Goal: Task Accomplishment & Management: Manage account settings

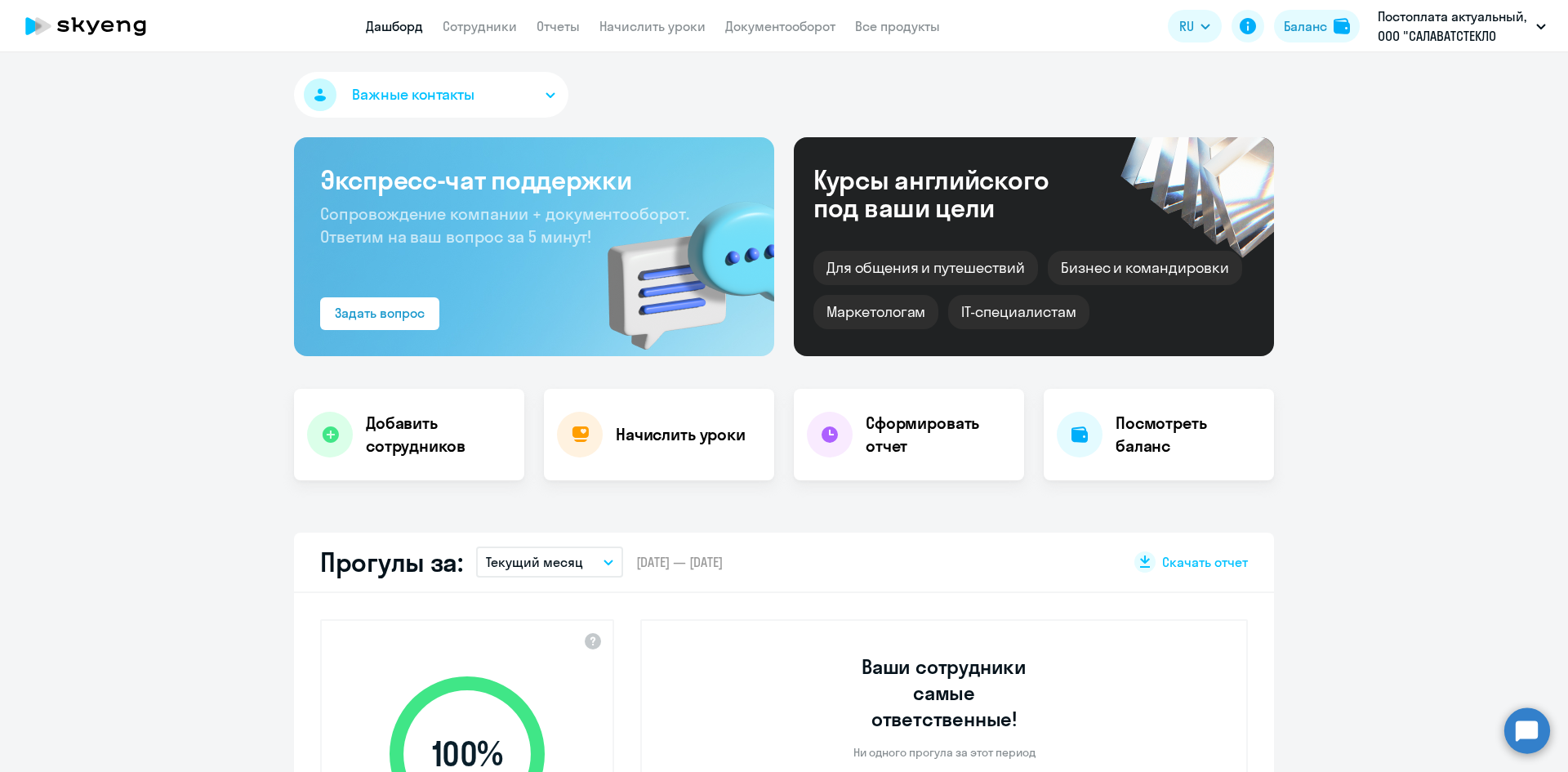
select select "30"
click at [676, 414] on div "Начислить уроки" at bounding box center [659, 434] width 230 height 91
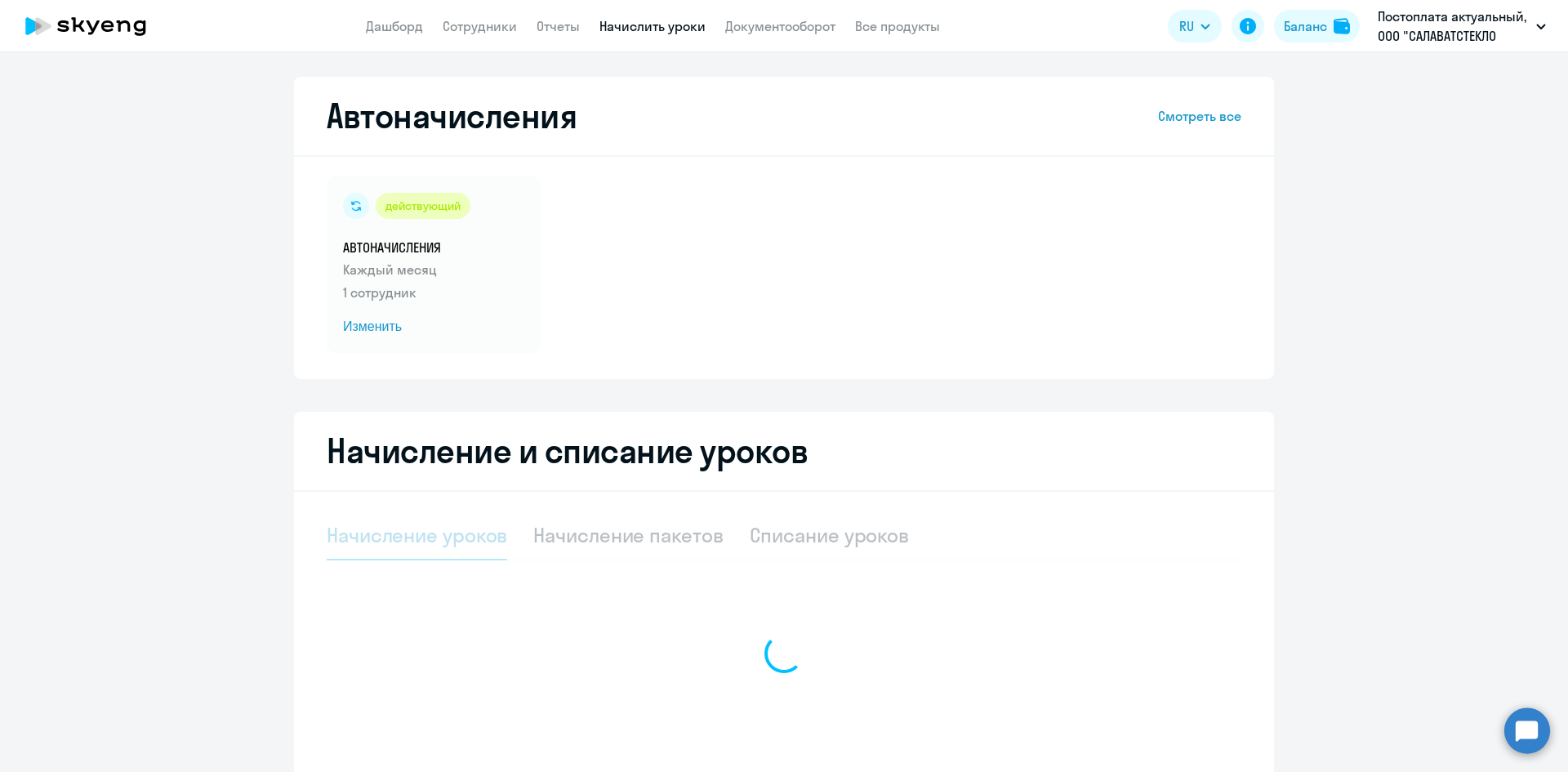
select select "10"
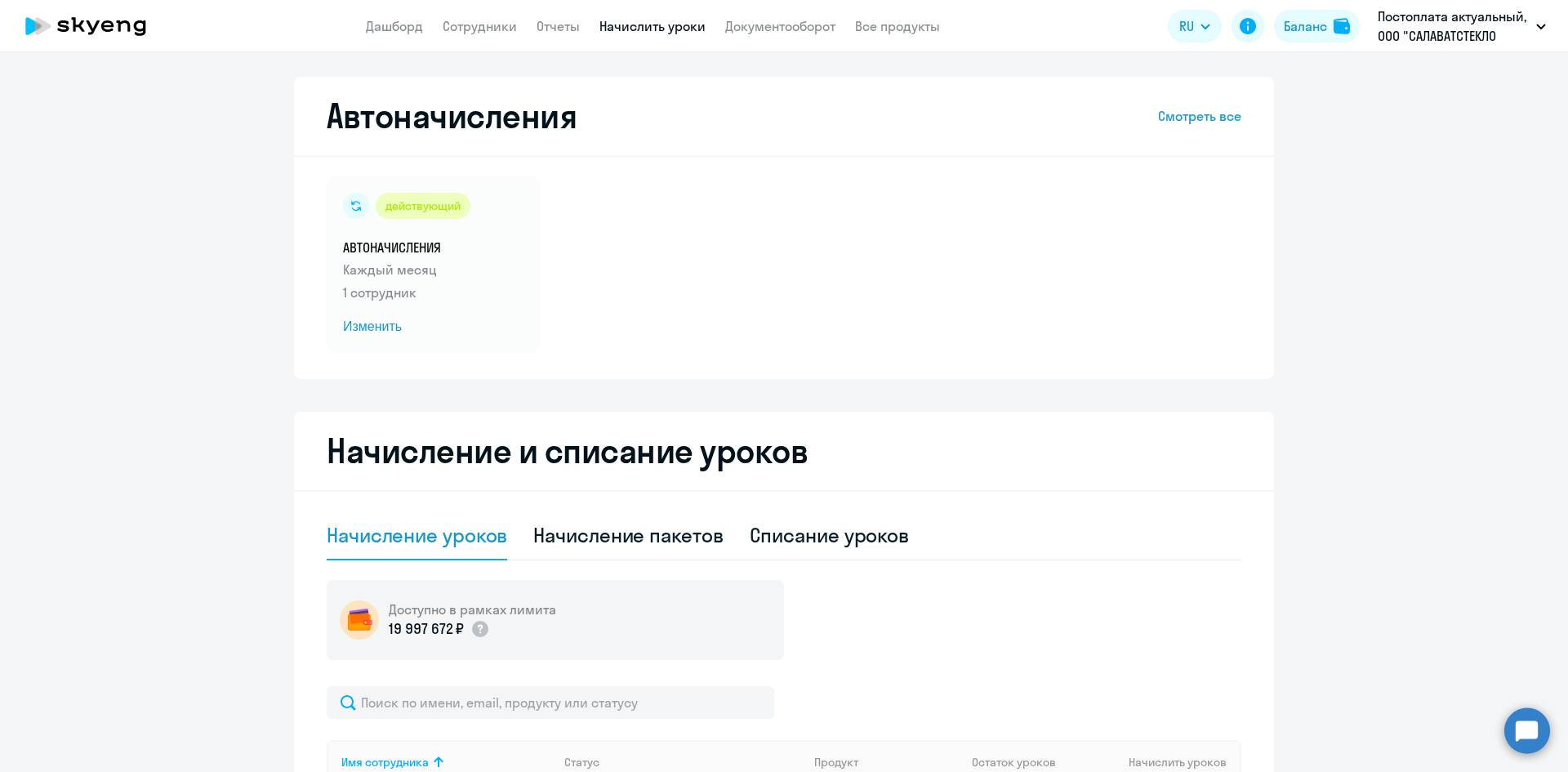
scroll to position [356, 0]
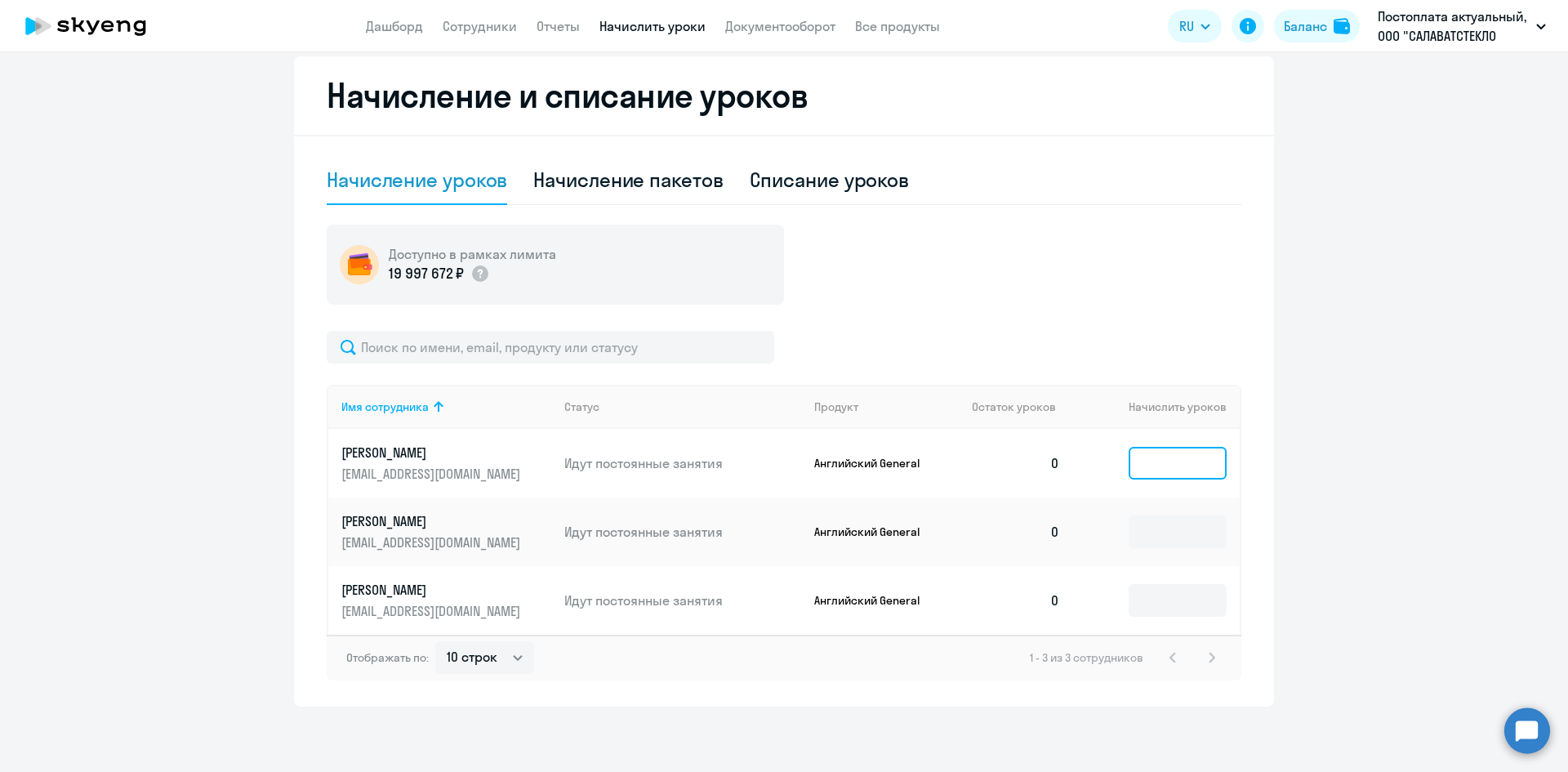
click at [1198, 457] on input at bounding box center [1178, 464] width 98 height 33
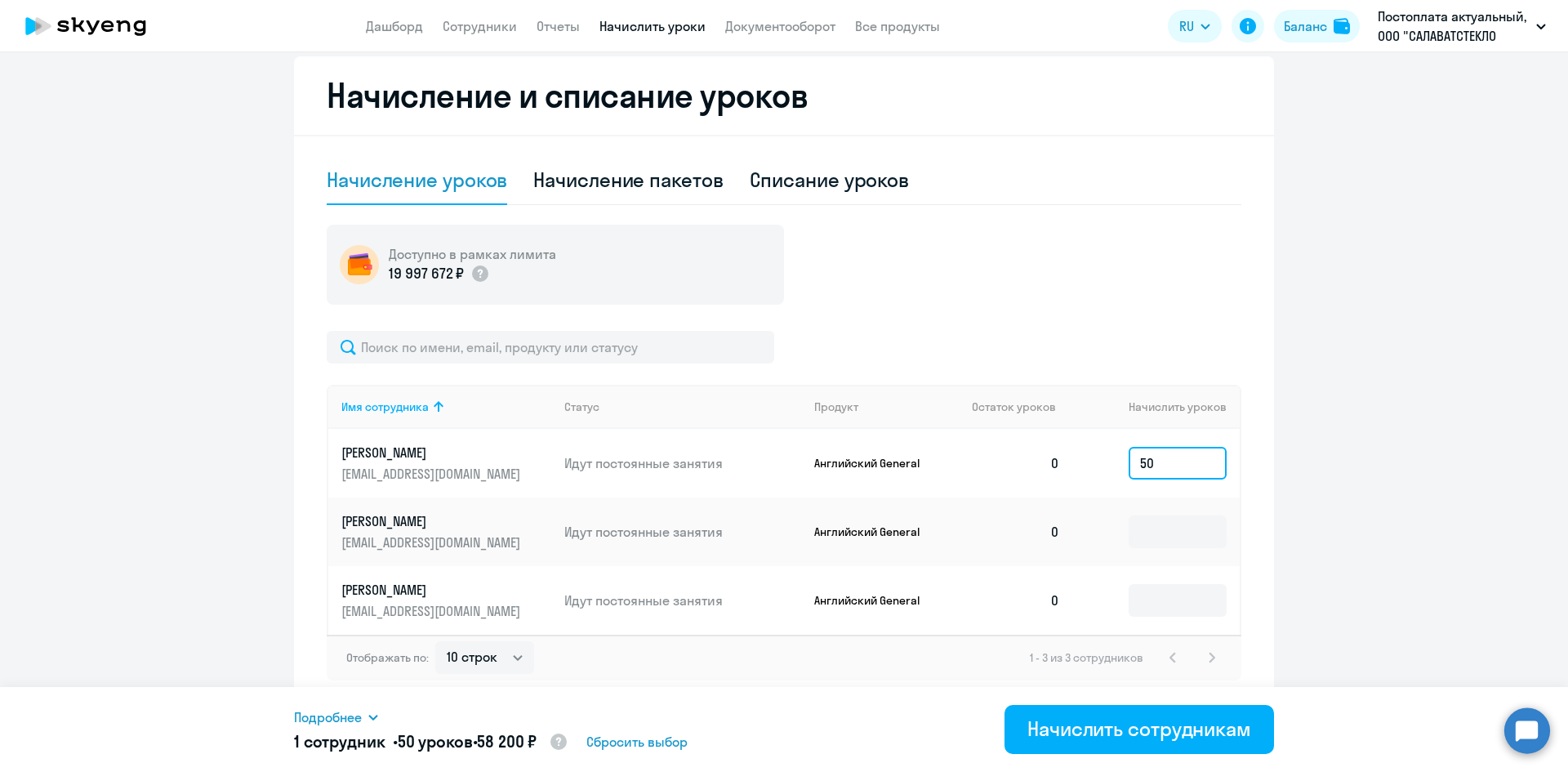
scroll to position [0, 0]
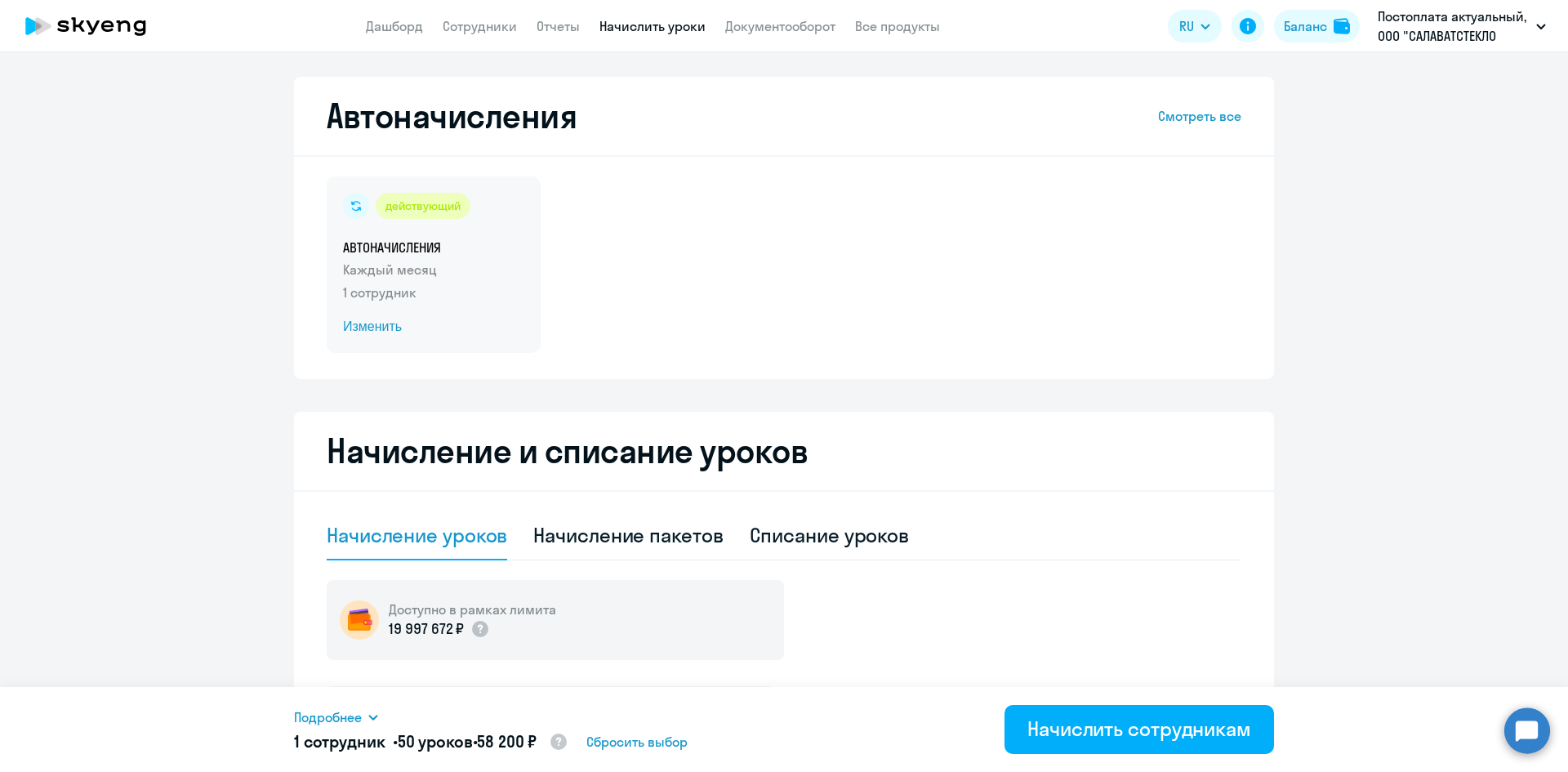
type input "50"
click at [345, 324] on span "Изменить" at bounding box center [434, 327] width 181 height 20
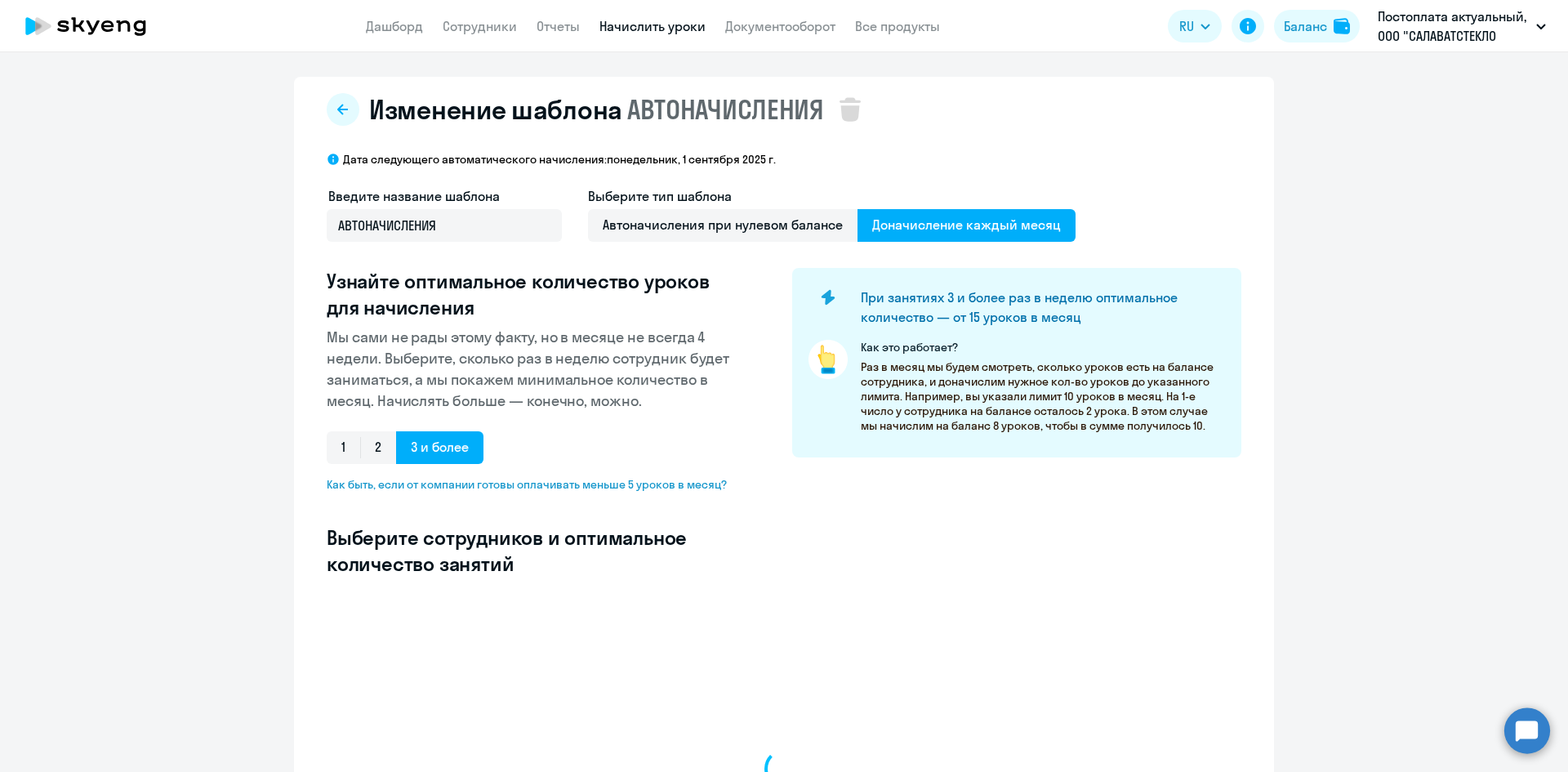
select select "10"
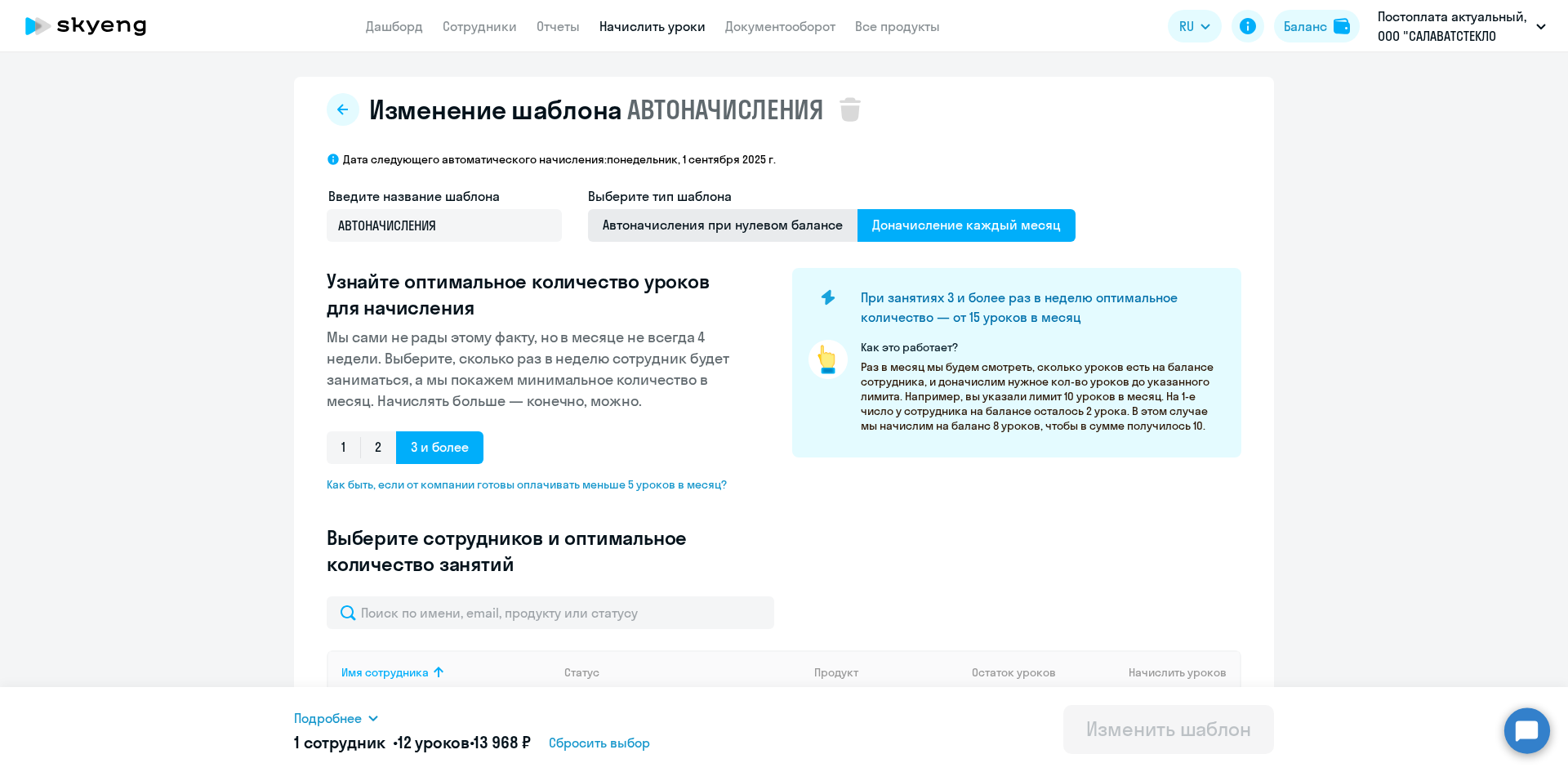
click at [659, 229] on span "Автоначисления при нулевом балансе" at bounding box center [722, 226] width 269 height 33
click at [0, 0] on input "Автоначисления при нулевом балансе" at bounding box center [0, 0] width 0 height 0
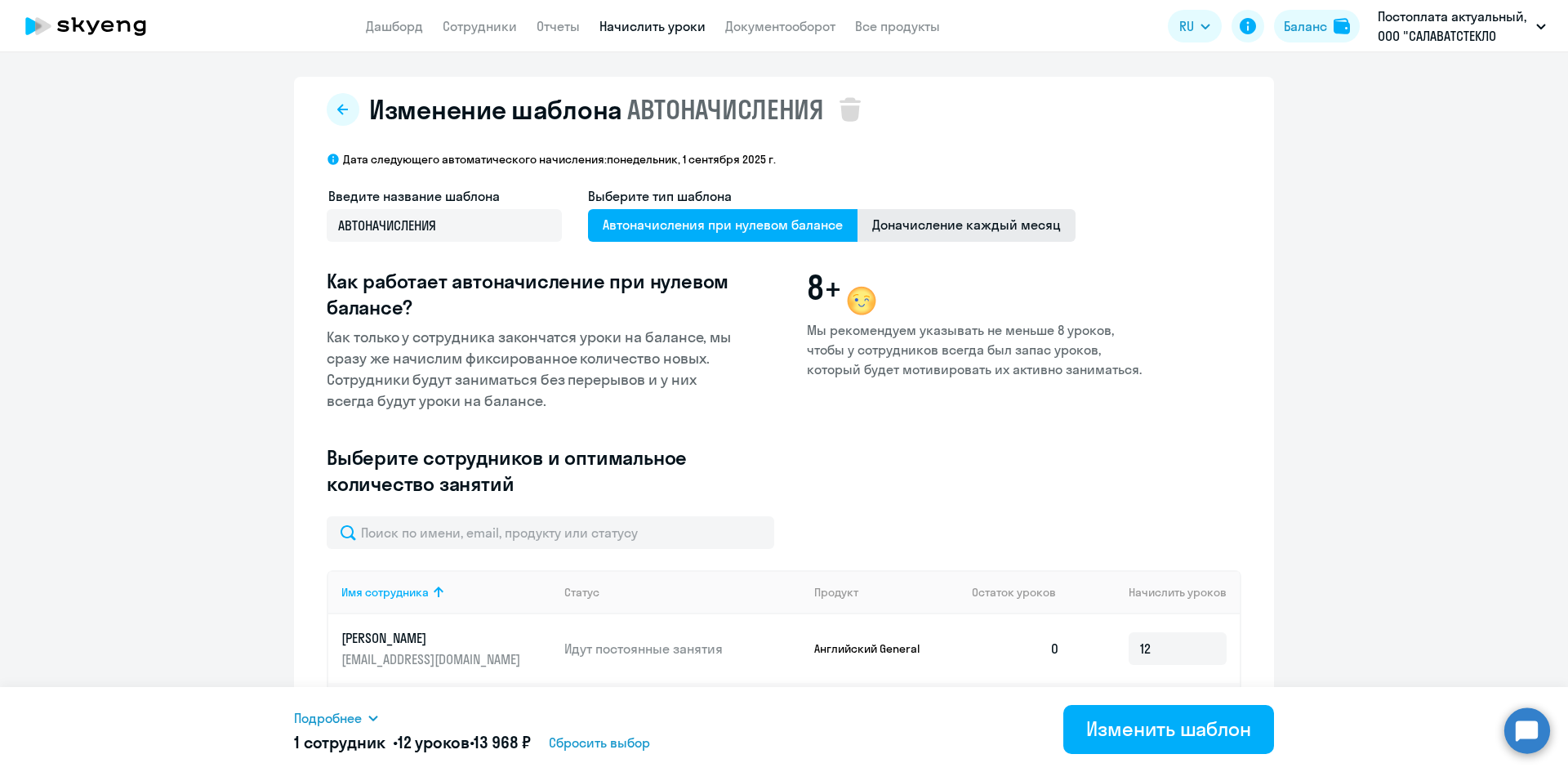
click at [915, 220] on span "Доначисление каждый месяц" at bounding box center [966, 226] width 218 height 33
click at [0, 0] on input "Доначисление каждый месяц" at bounding box center [0, 0] width 0 height 0
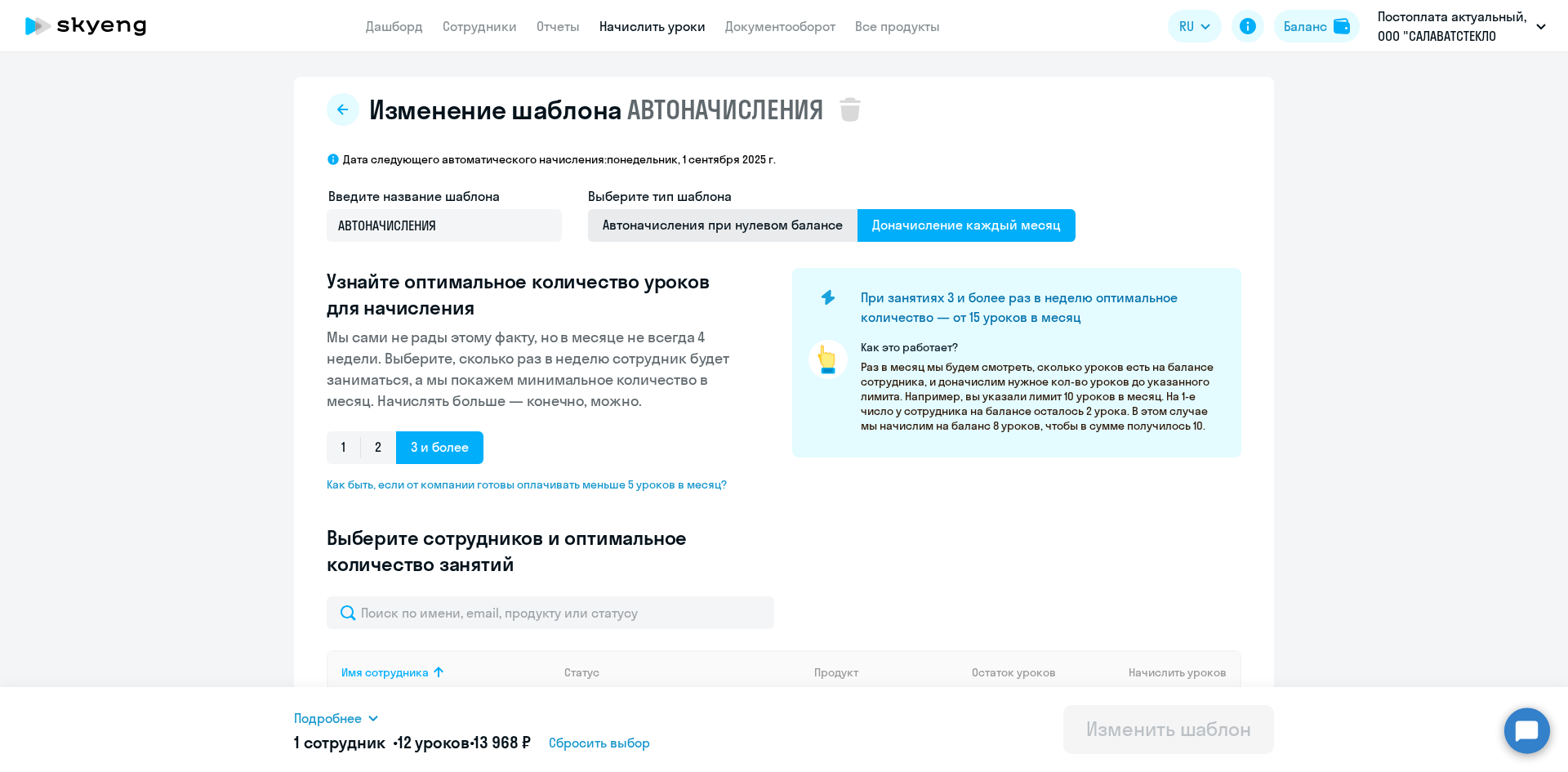
click at [687, 230] on span "Автоначисления при нулевом балансе" at bounding box center [722, 226] width 269 height 33
click at [0, 0] on input "Автоначисления при нулевом балансе" at bounding box center [0, 0] width 0 height 0
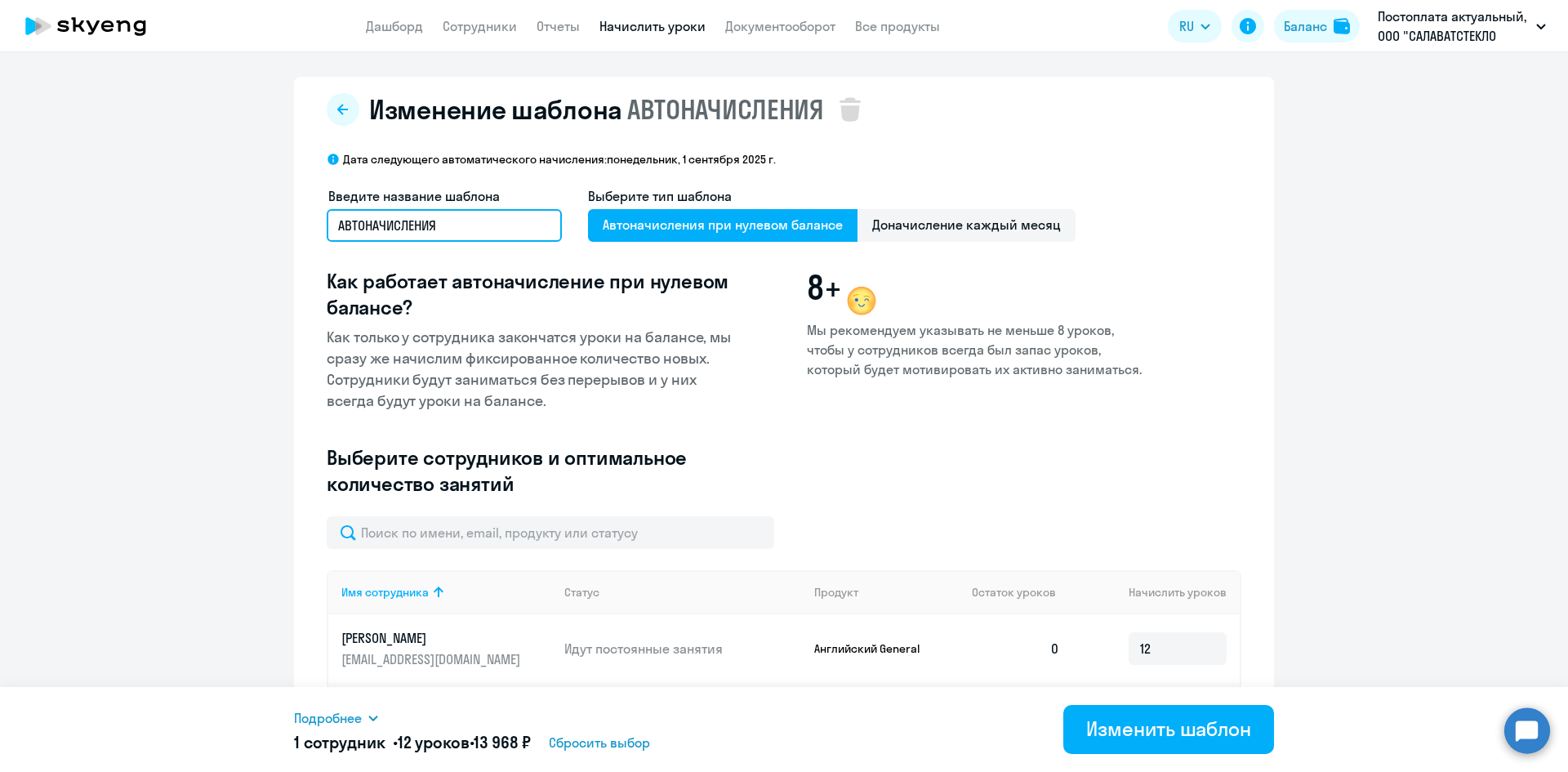
click at [362, 225] on input "АВТОНАЧИСЛЕНИЯ" at bounding box center [444, 226] width 235 height 33
click at [243, 259] on ng-component "Изменение шаблона АВТОНАЧИСЛЕНИЯ Дата следующего автоматического начисления: [D…" at bounding box center [784, 484] width 1568 height 816
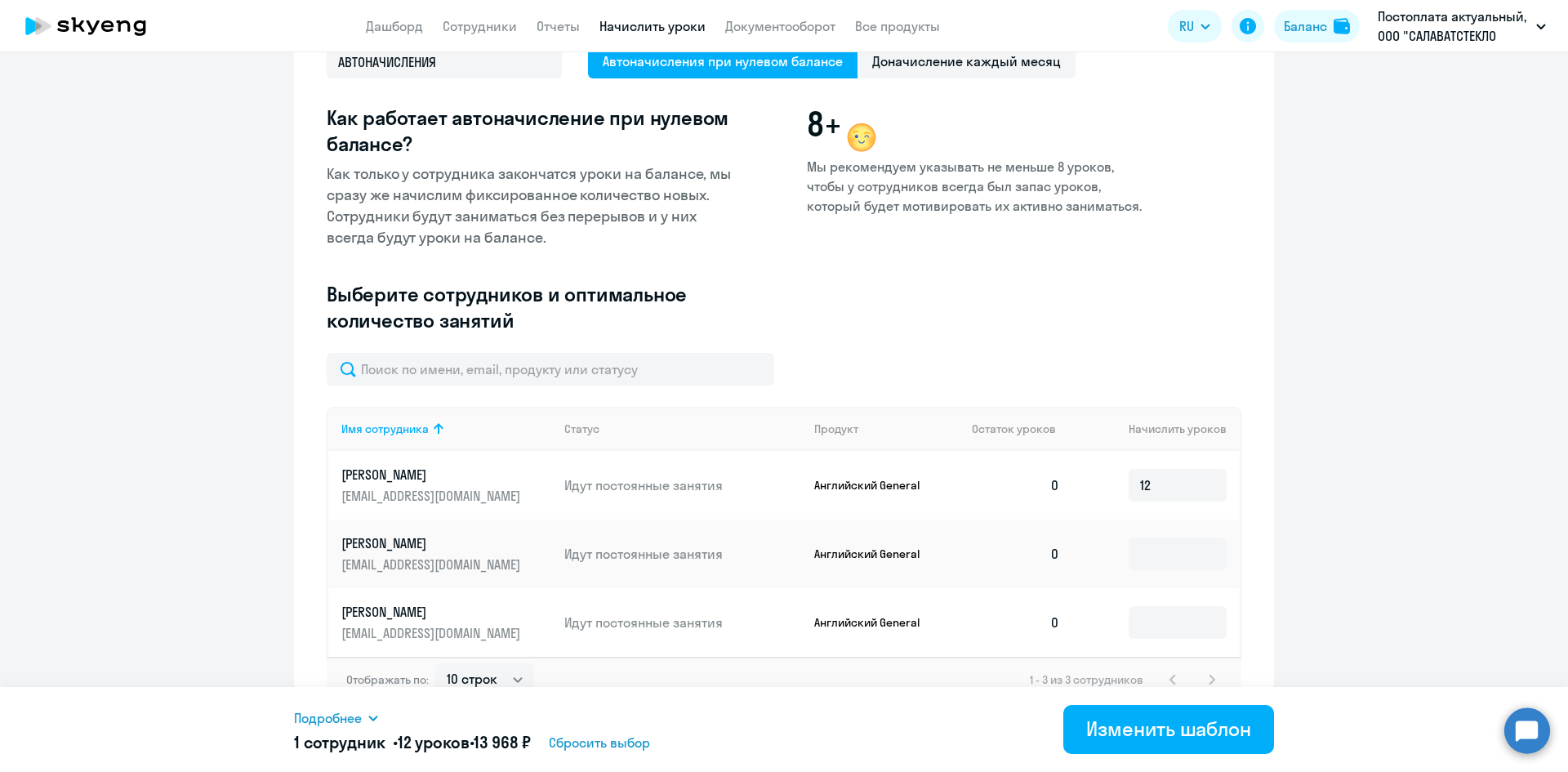
scroll to position [186, 0]
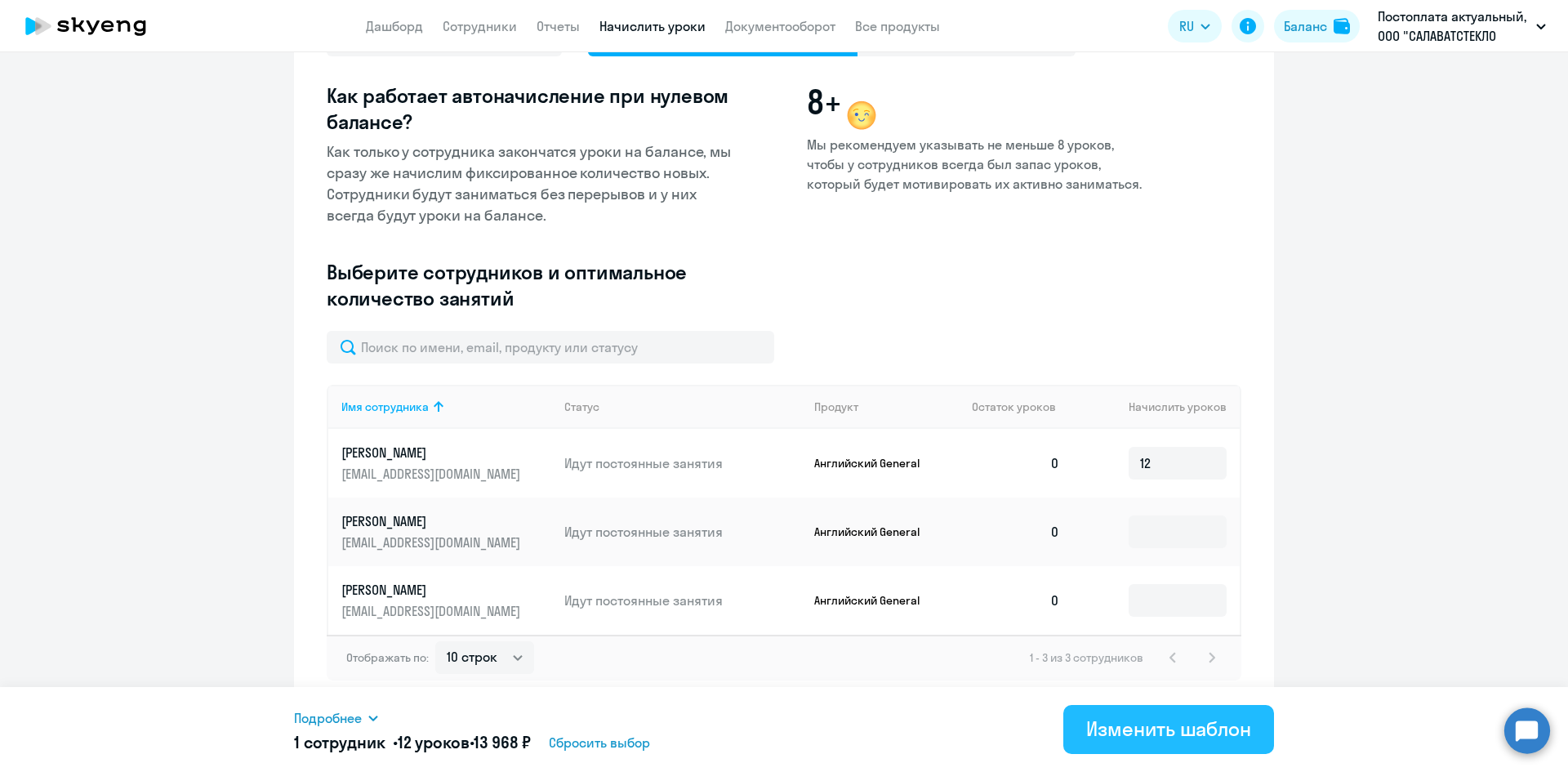
click at [1105, 729] on div "Изменить шаблон" at bounding box center [1168, 728] width 165 height 26
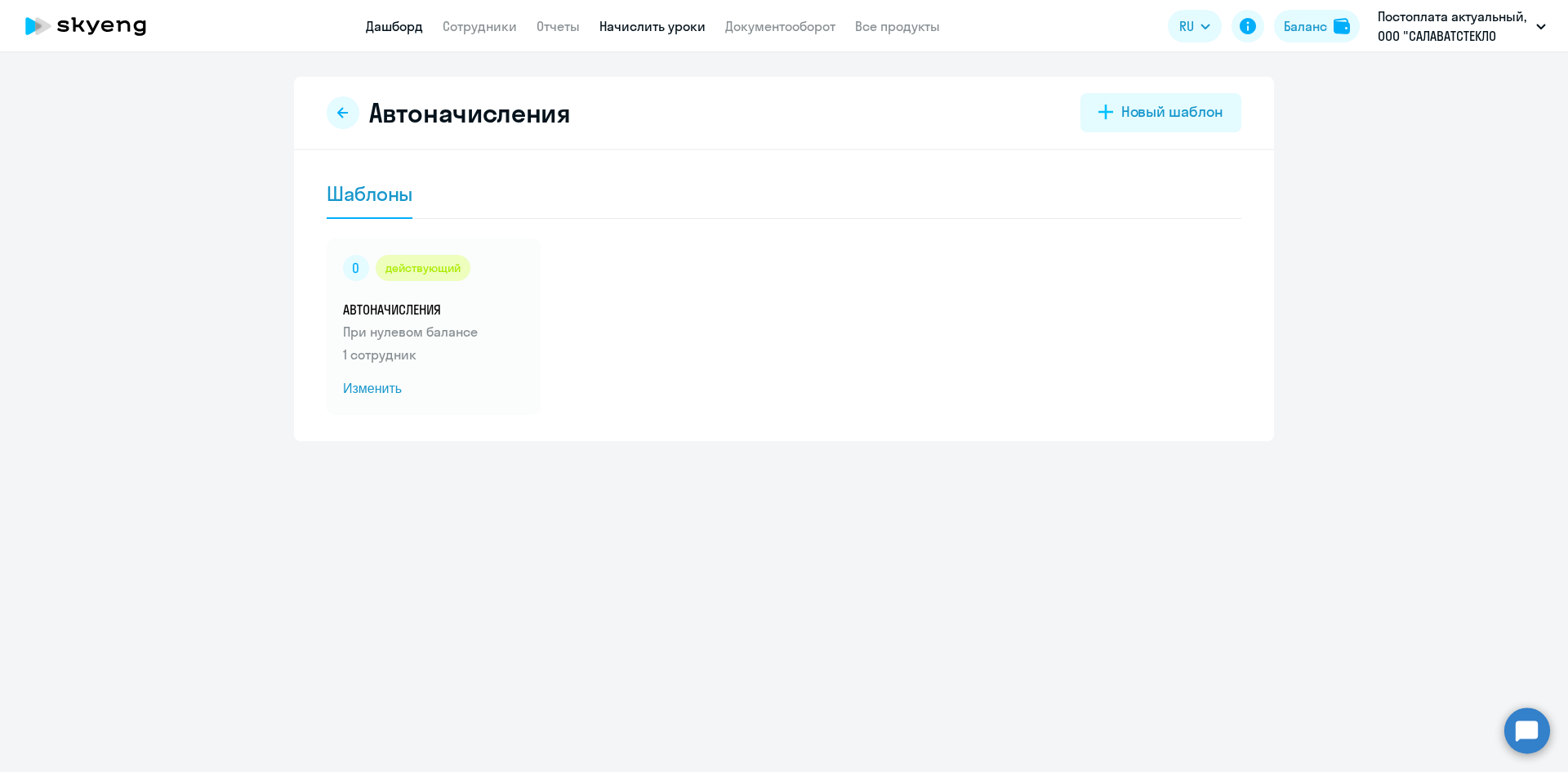
click at [389, 27] on link "Дашборд" at bounding box center [395, 26] width 57 height 17
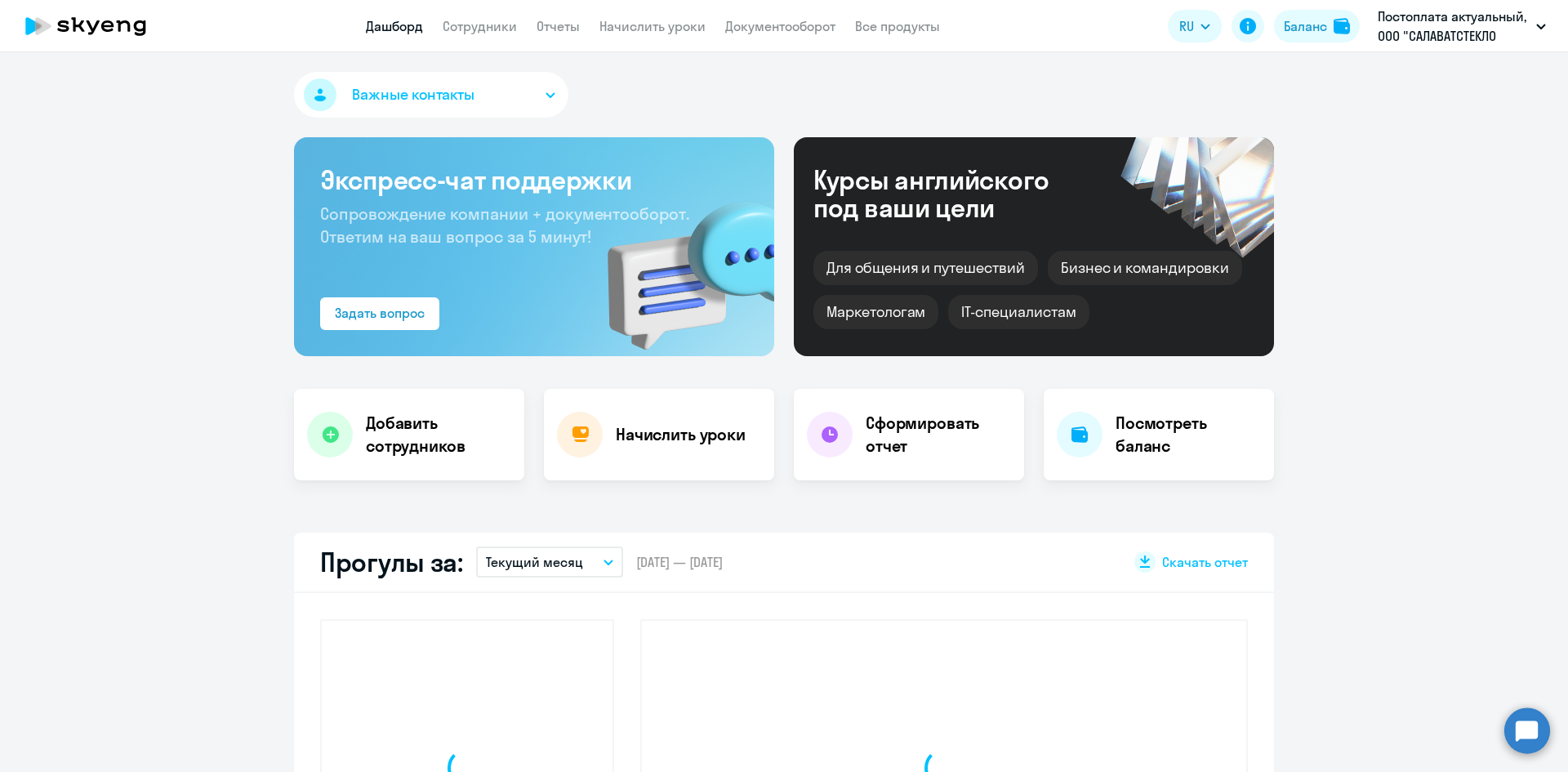
select select "30"
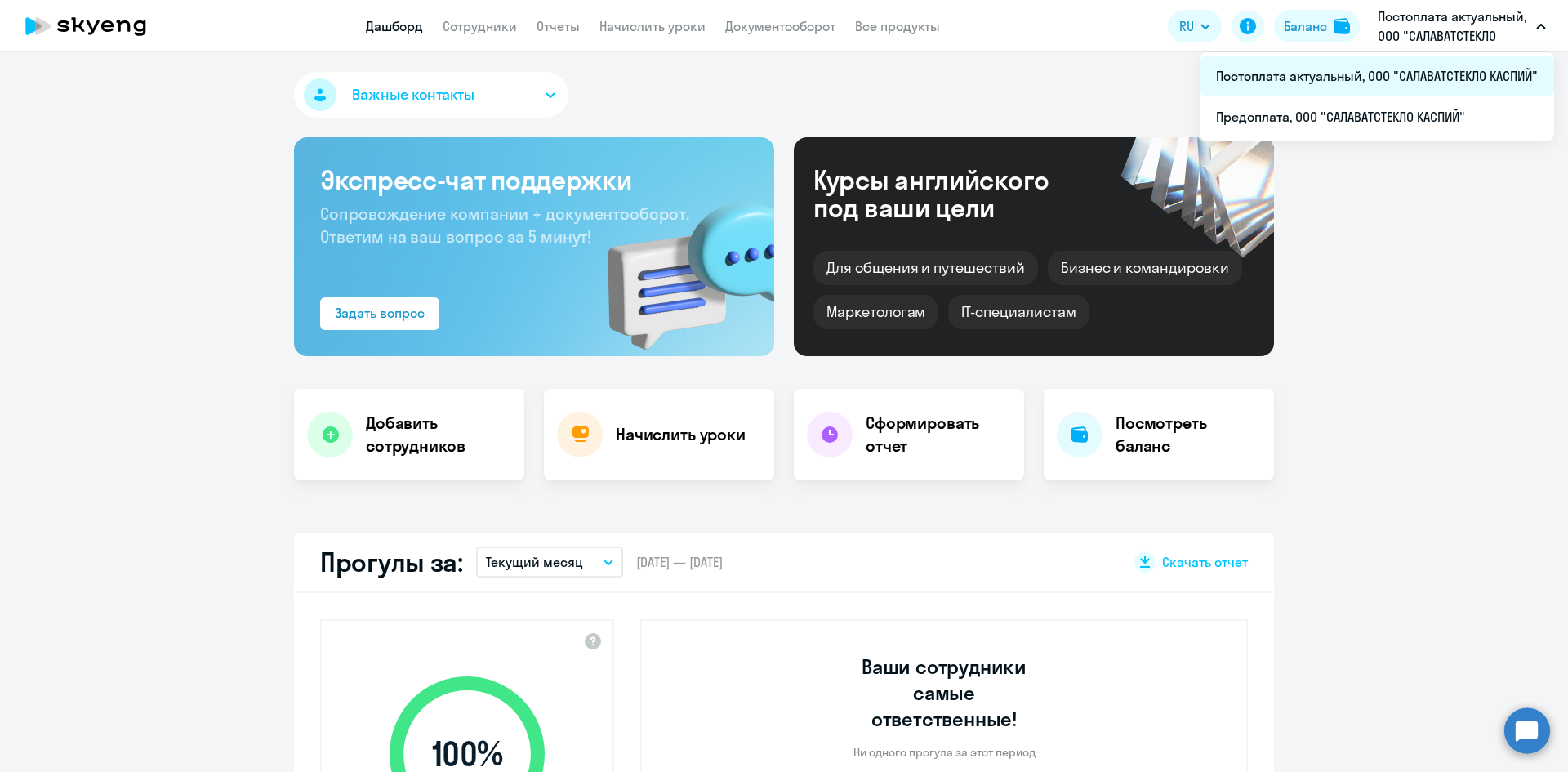
click at [1377, 71] on li "Постоплата актуальный, ООО "САЛАВАТСТЕКЛО КАСПИЙ"" at bounding box center [1376, 76] width 355 height 41
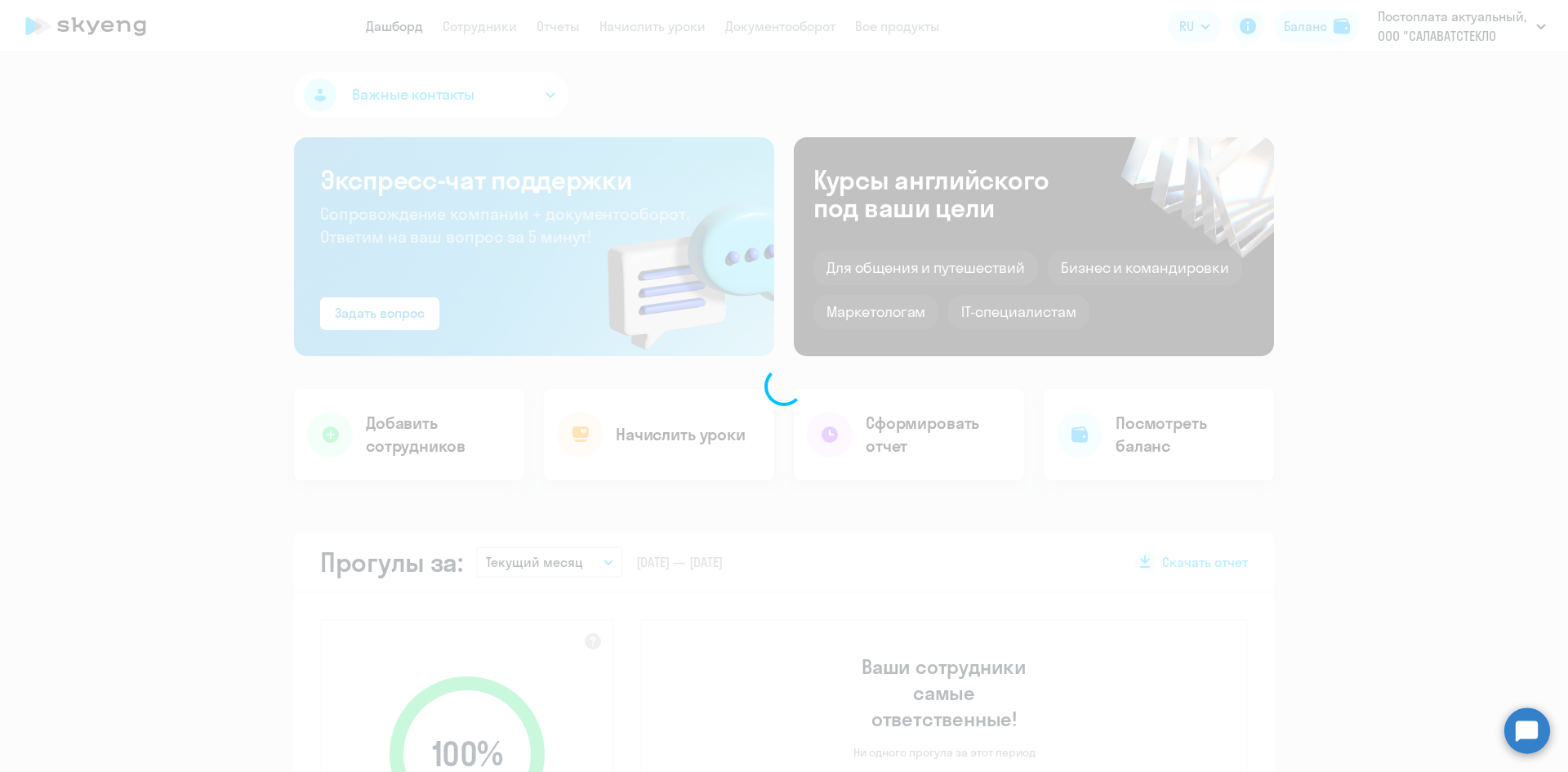
select select "30"
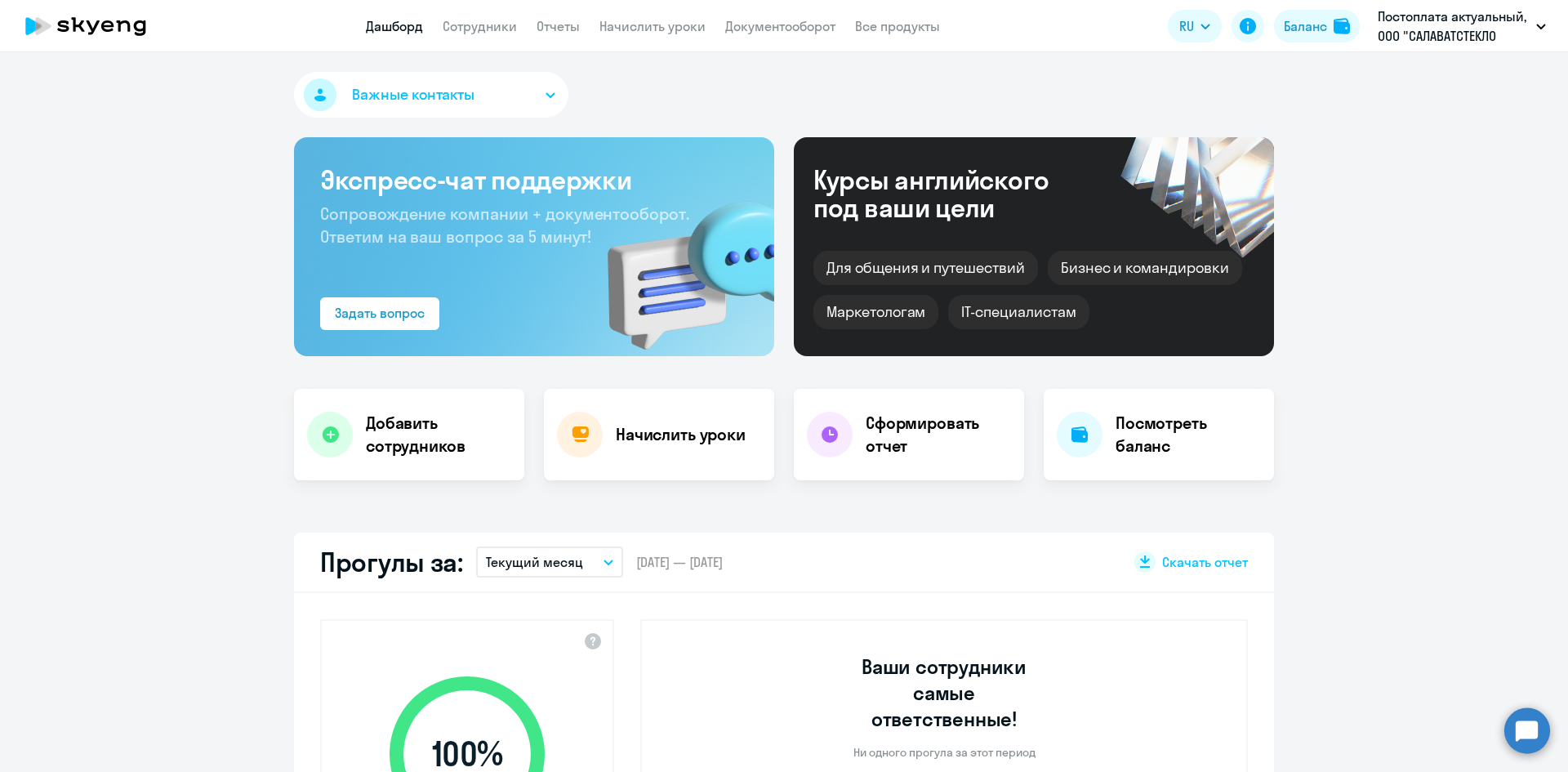
click at [28, 31] on icon at bounding box center [33, 26] width 17 height 18
click at [43, 25] on icon at bounding box center [43, 26] width 16 height 18
click at [100, 20] on icon at bounding box center [85, 26] width 144 height 41
click at [121, 20] on icon at bounding box center [85, 26] width 144 height 41
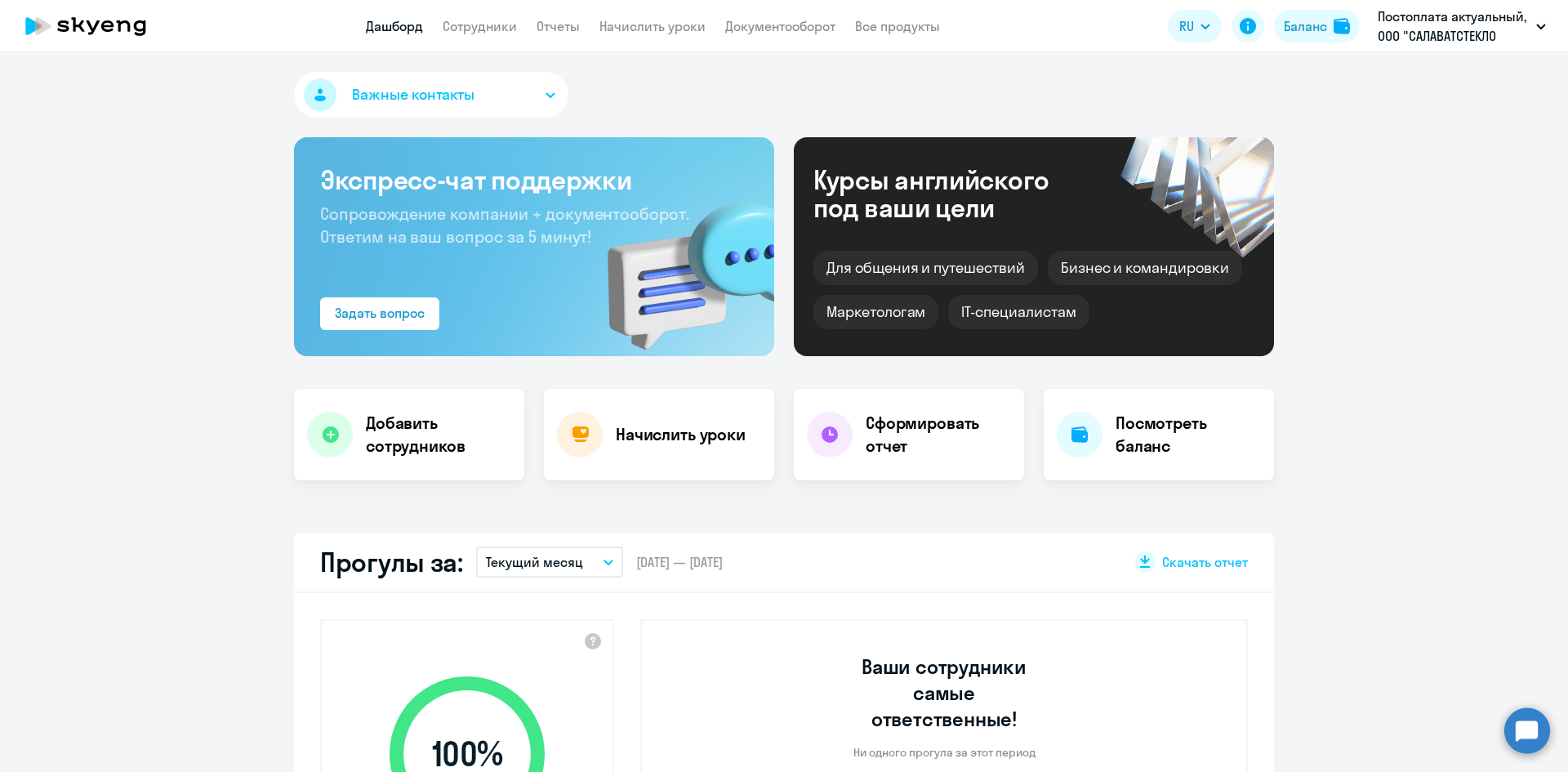
click at [121, 20] on icon at bounding box center [85, 26] width 144 height 41
click at [491, 25] on link "Сотрудники" at bounding box center [479, 26] width 74 height 17
select select "30"
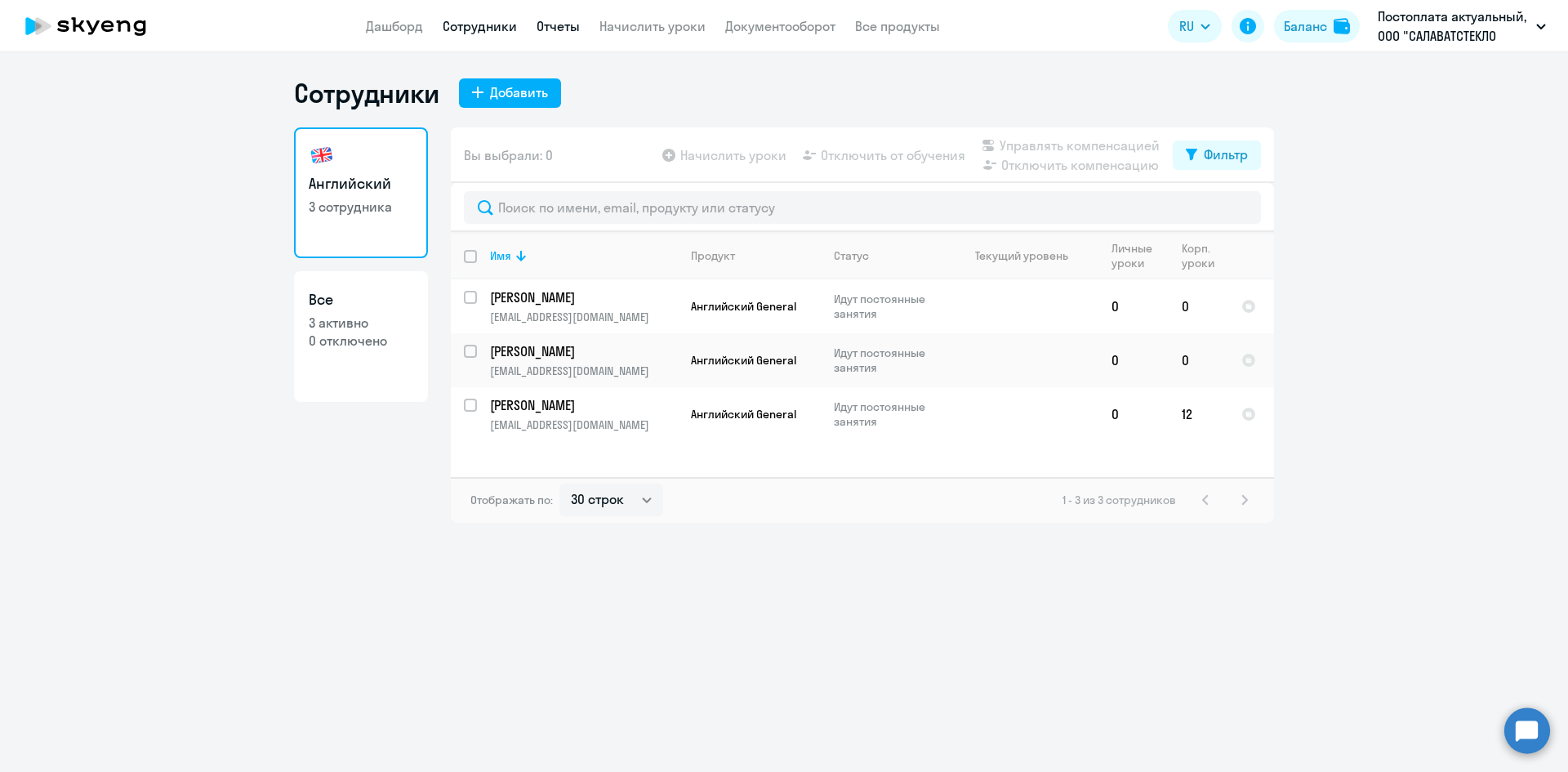
click at [557, 18] on link "Отчеты" at bounding box center [558, 26] width 44 height 17
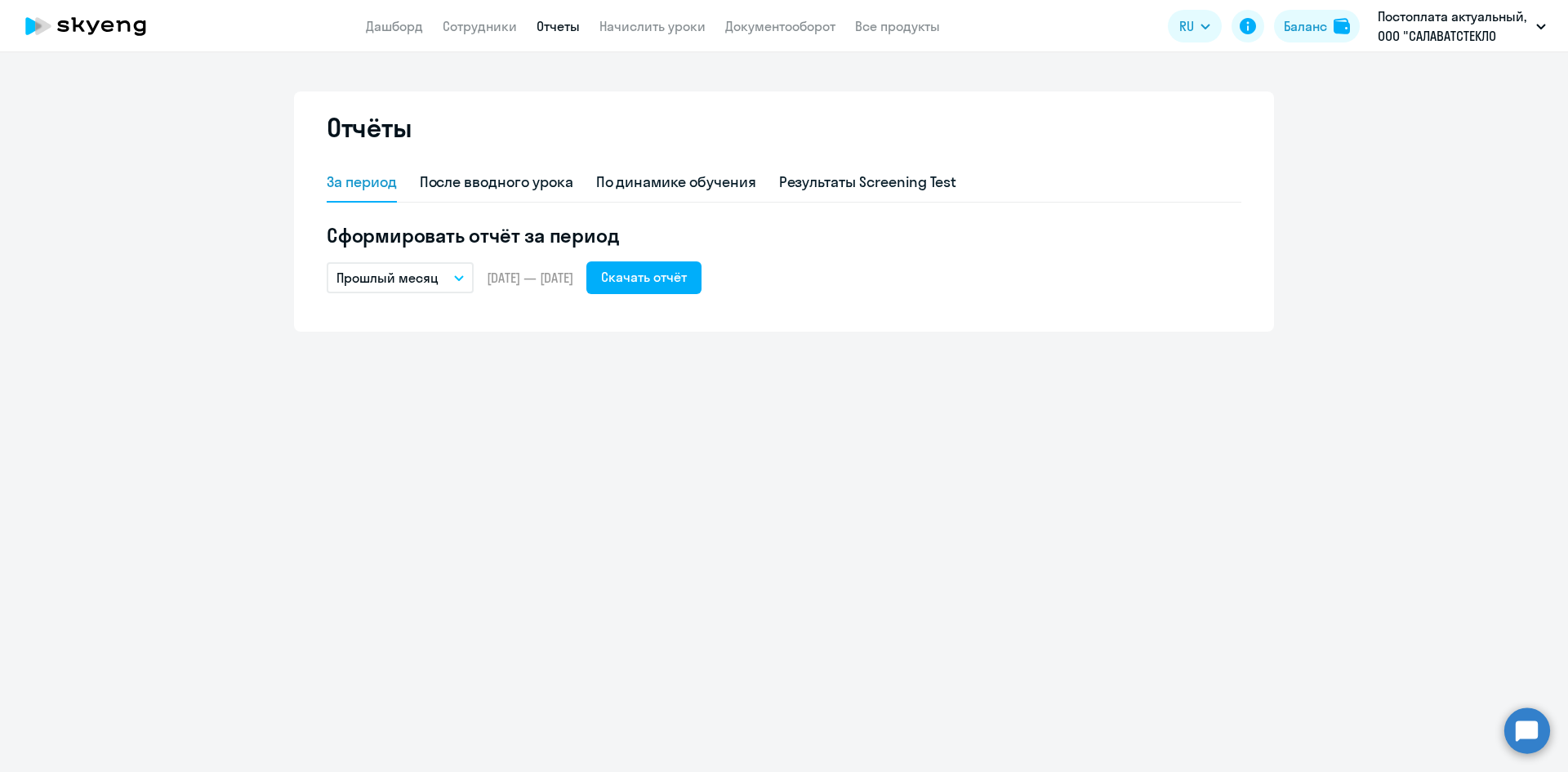
click at [632, 14] on app-header "Дашборд Сотрудники Отчеты Начислить уроки Документооборот Все продукты Дашборд …" at bounding box center [784, 26] width 1568 height 52
click at [639, 21] on link "Начислить уроки" at bounding box center [652, 26] width 106 height 17
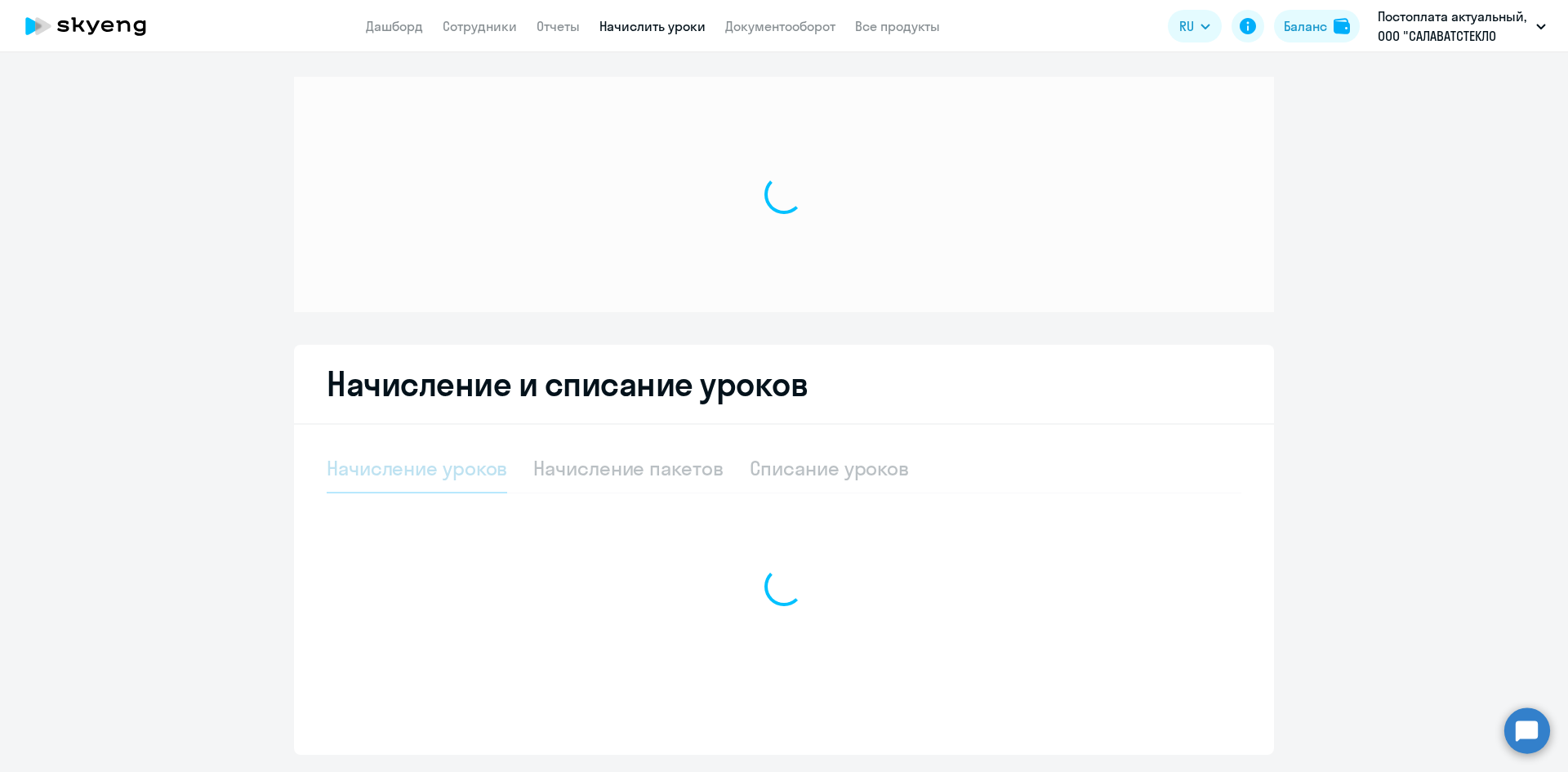
select select "10"
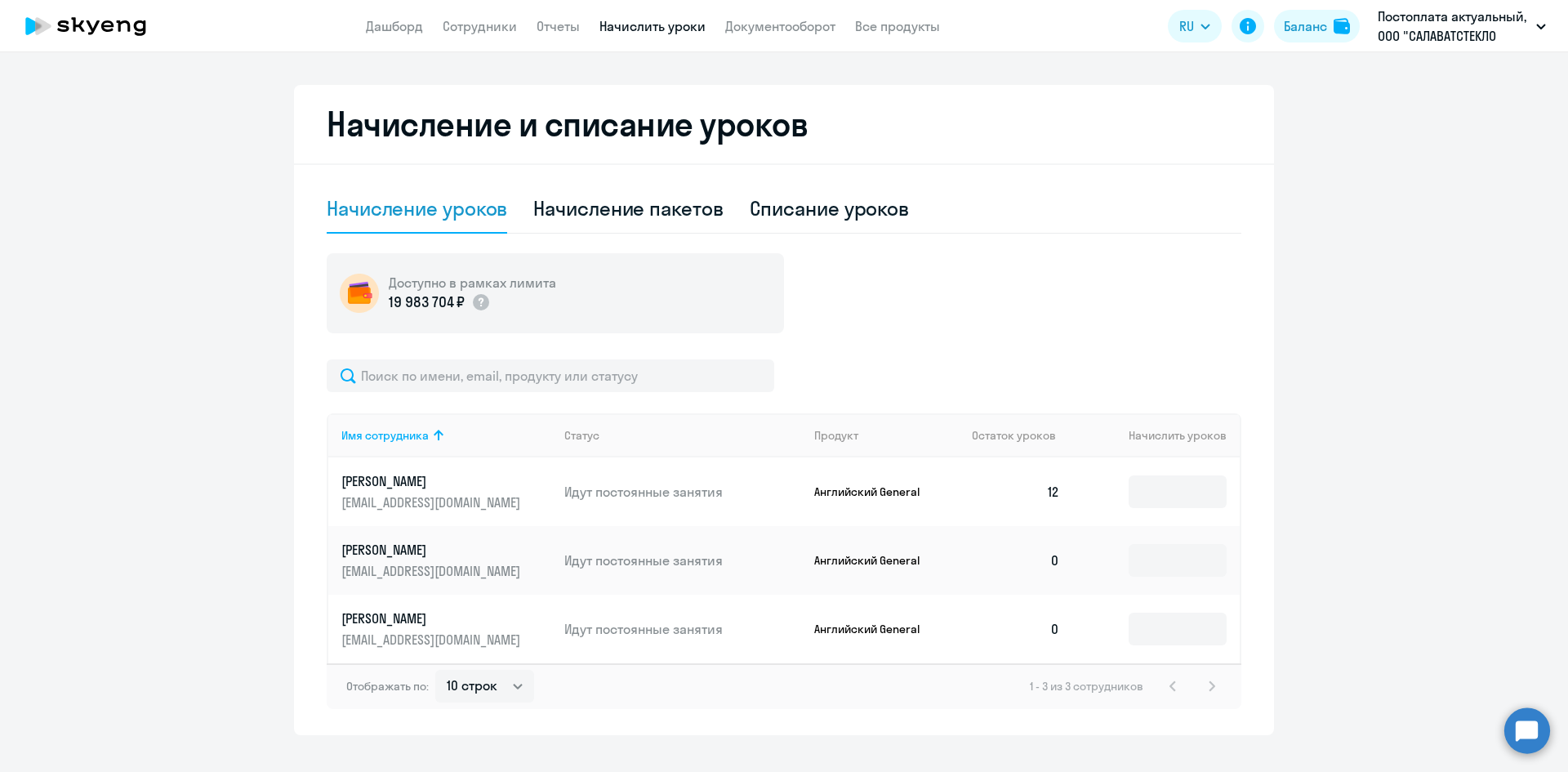
scroll to position [356, 0]
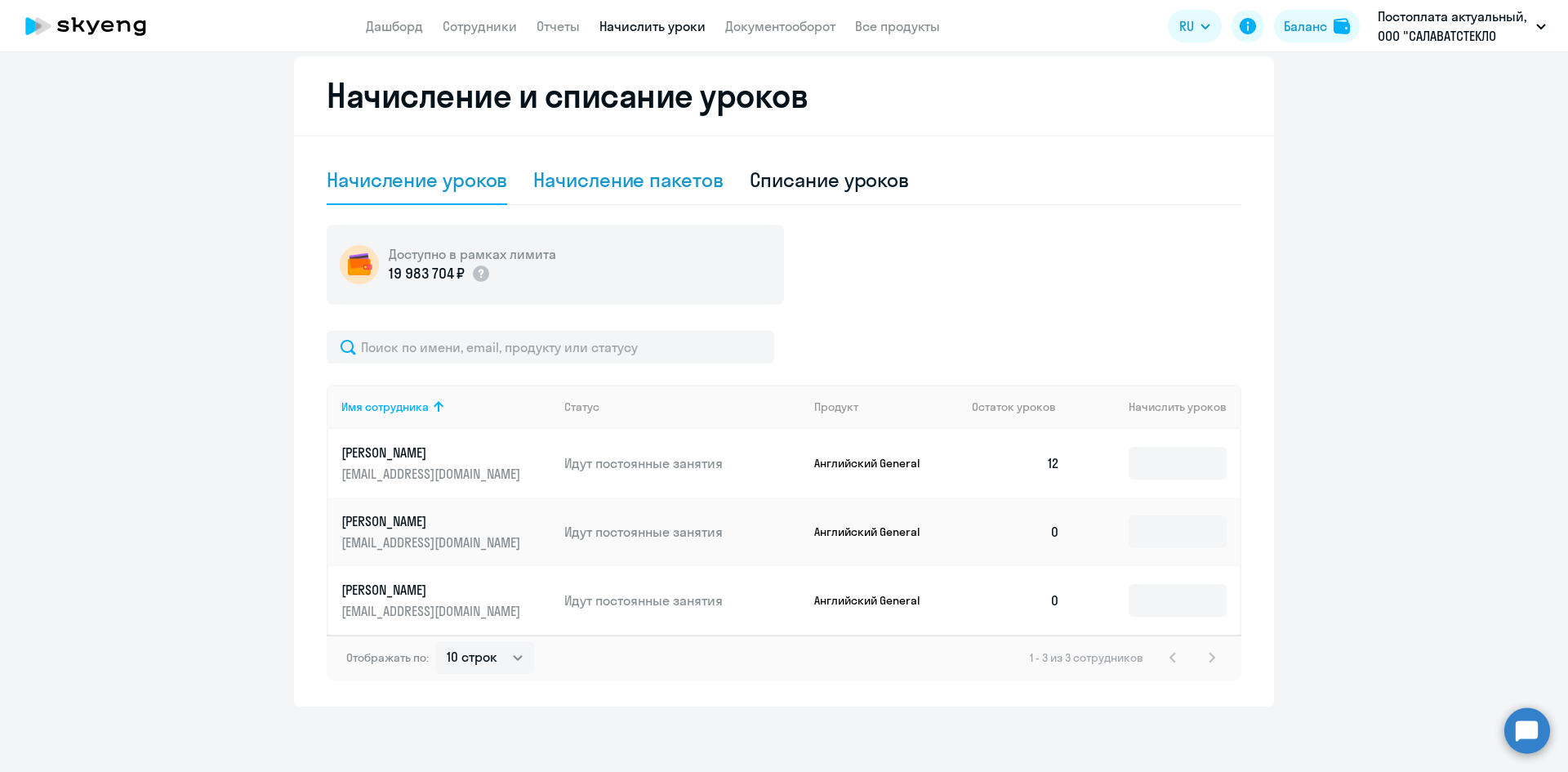
click at [639, 193] on div "Начисление пакетов" at bounding box center [628, 180] width 190 height 49
select select "10"
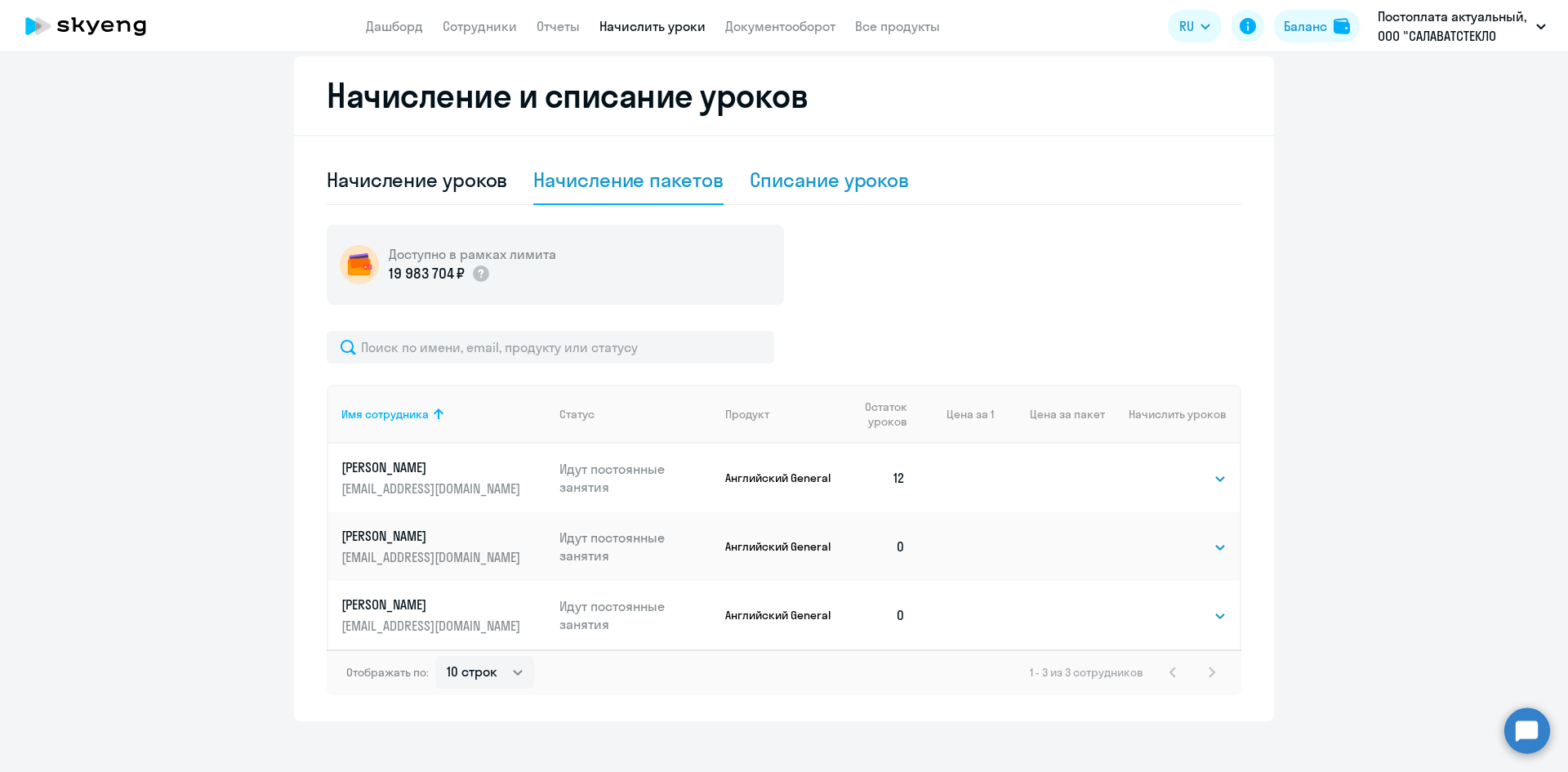
click at [778, 177] on div "Списание уроков" at bounding box center [830, 179] width 160 height 26
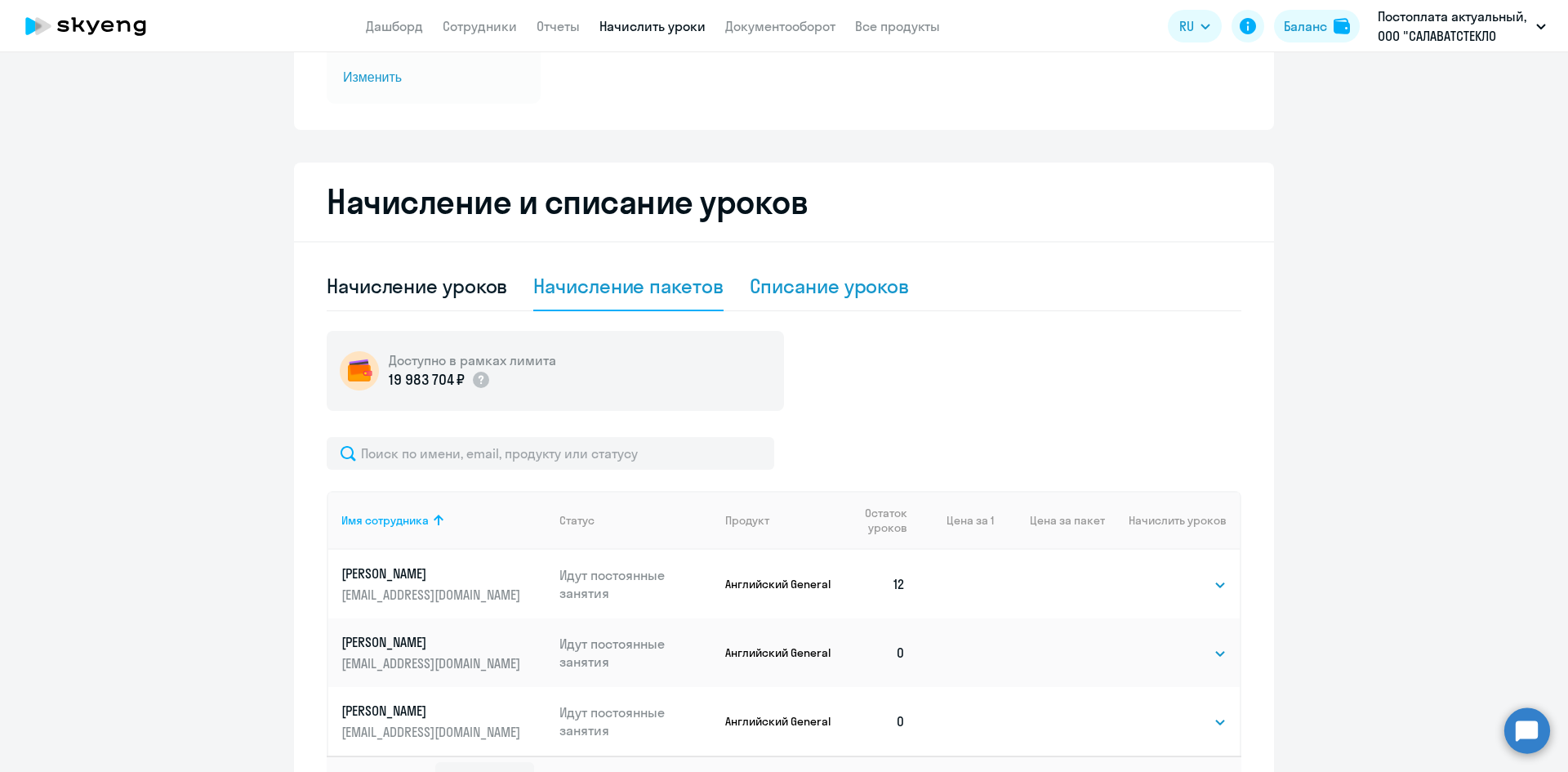
select select "10"
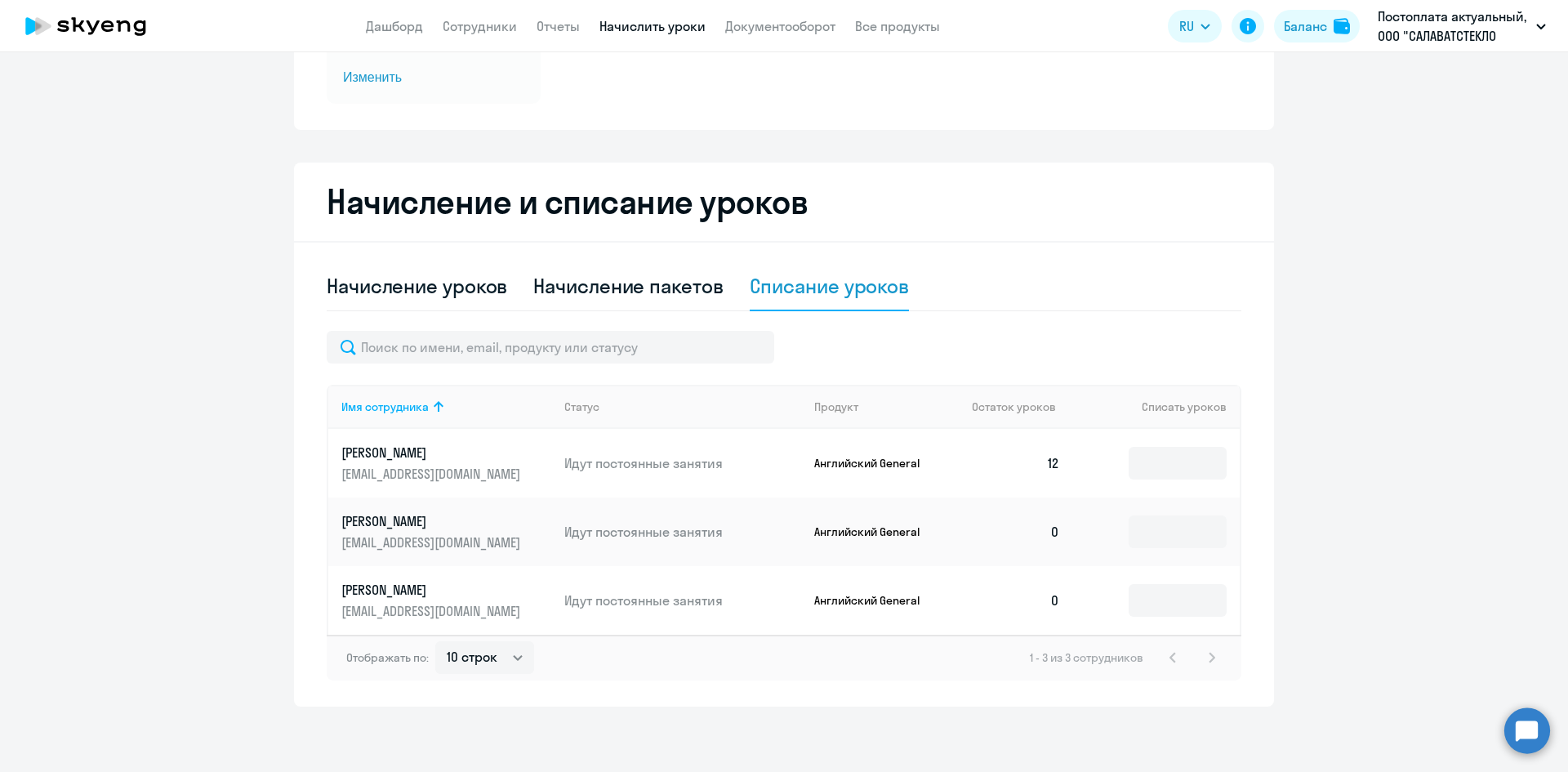
scroll to position [0, 0]
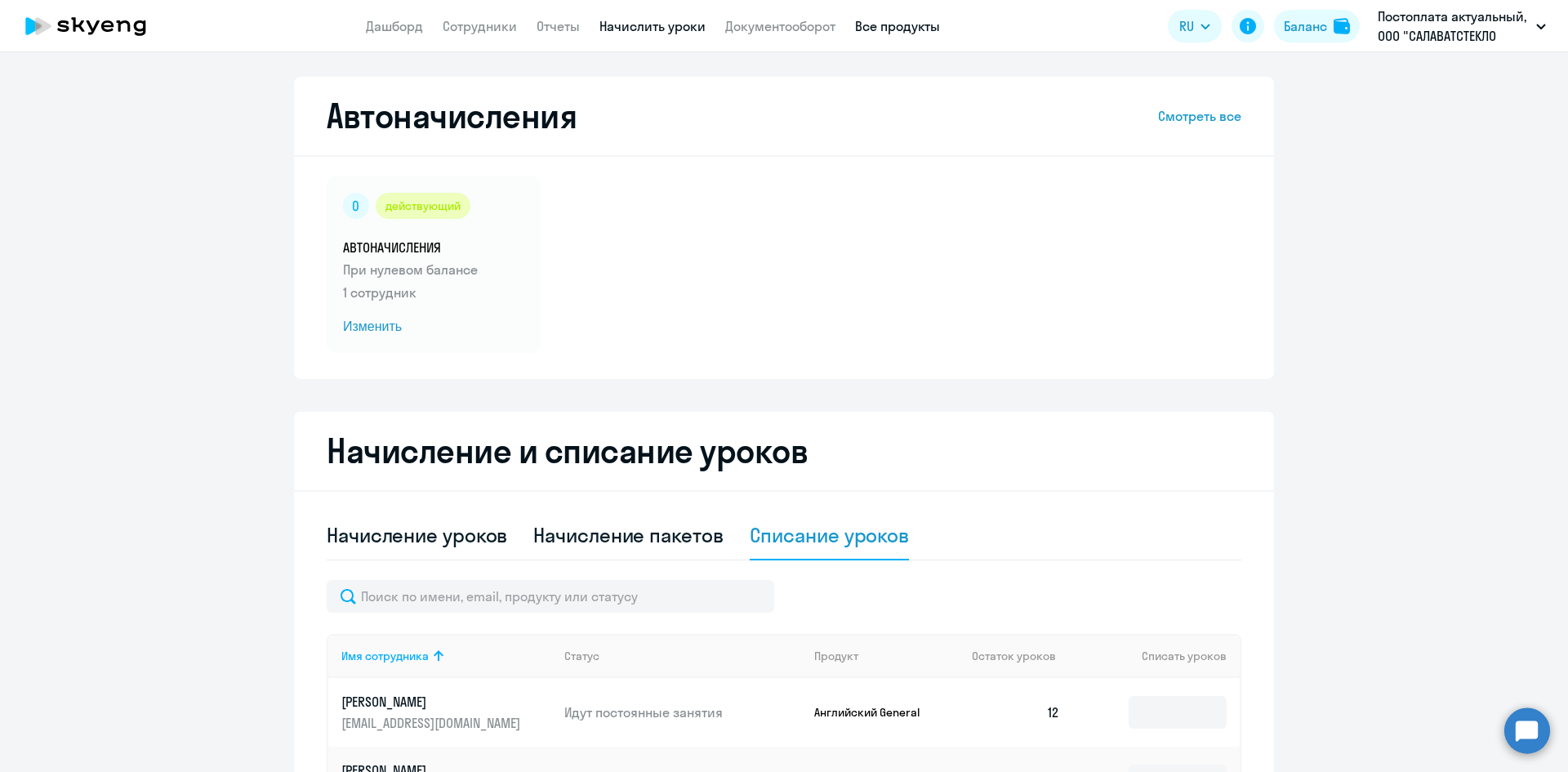
click at [885, 18] on link "Все продукты" at bounding box center [898, 26] width 85 height 17
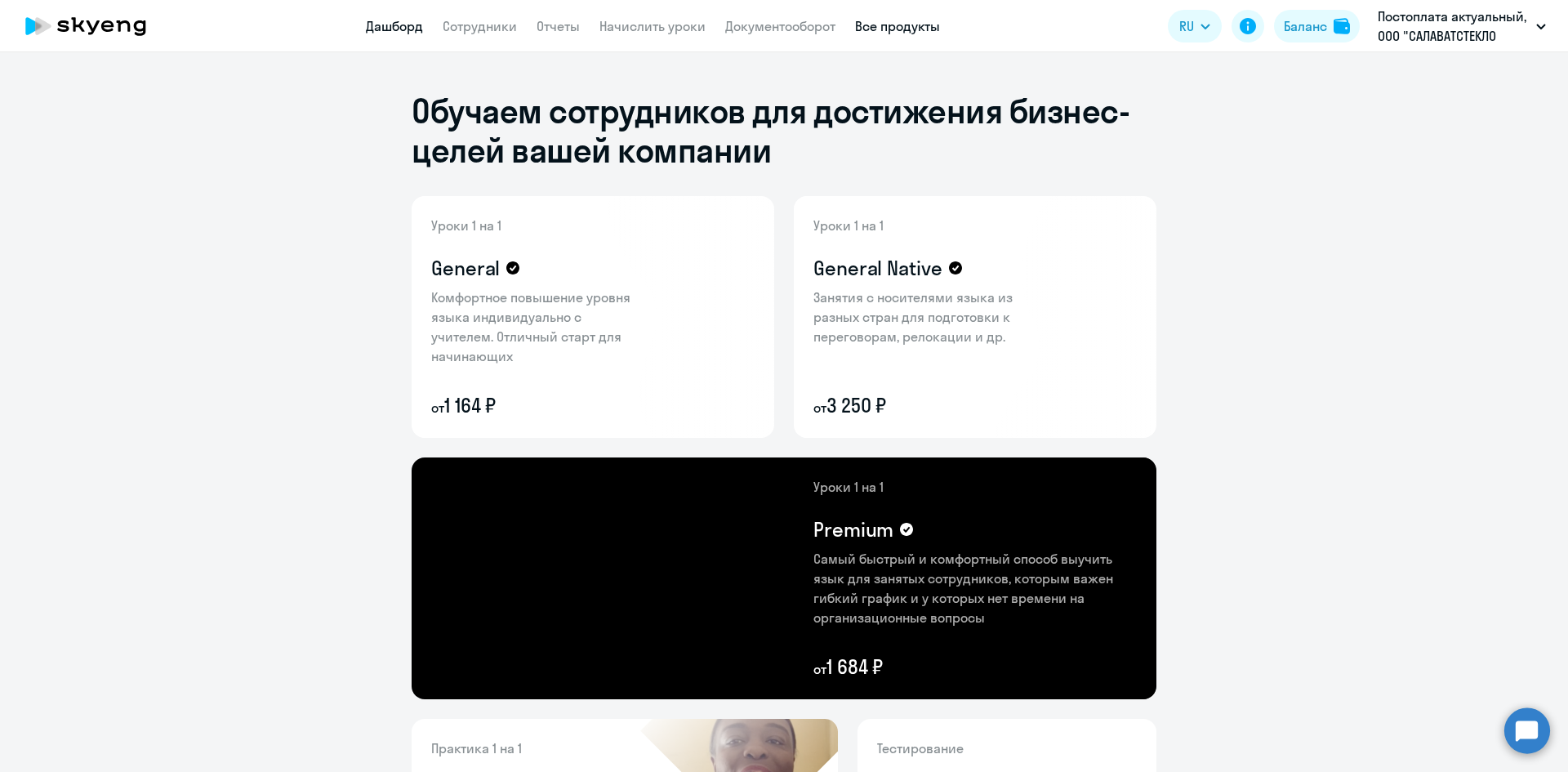
click at [399, 25] on link "Дашборд" at bounding box center [395, 26] width 57 height 17
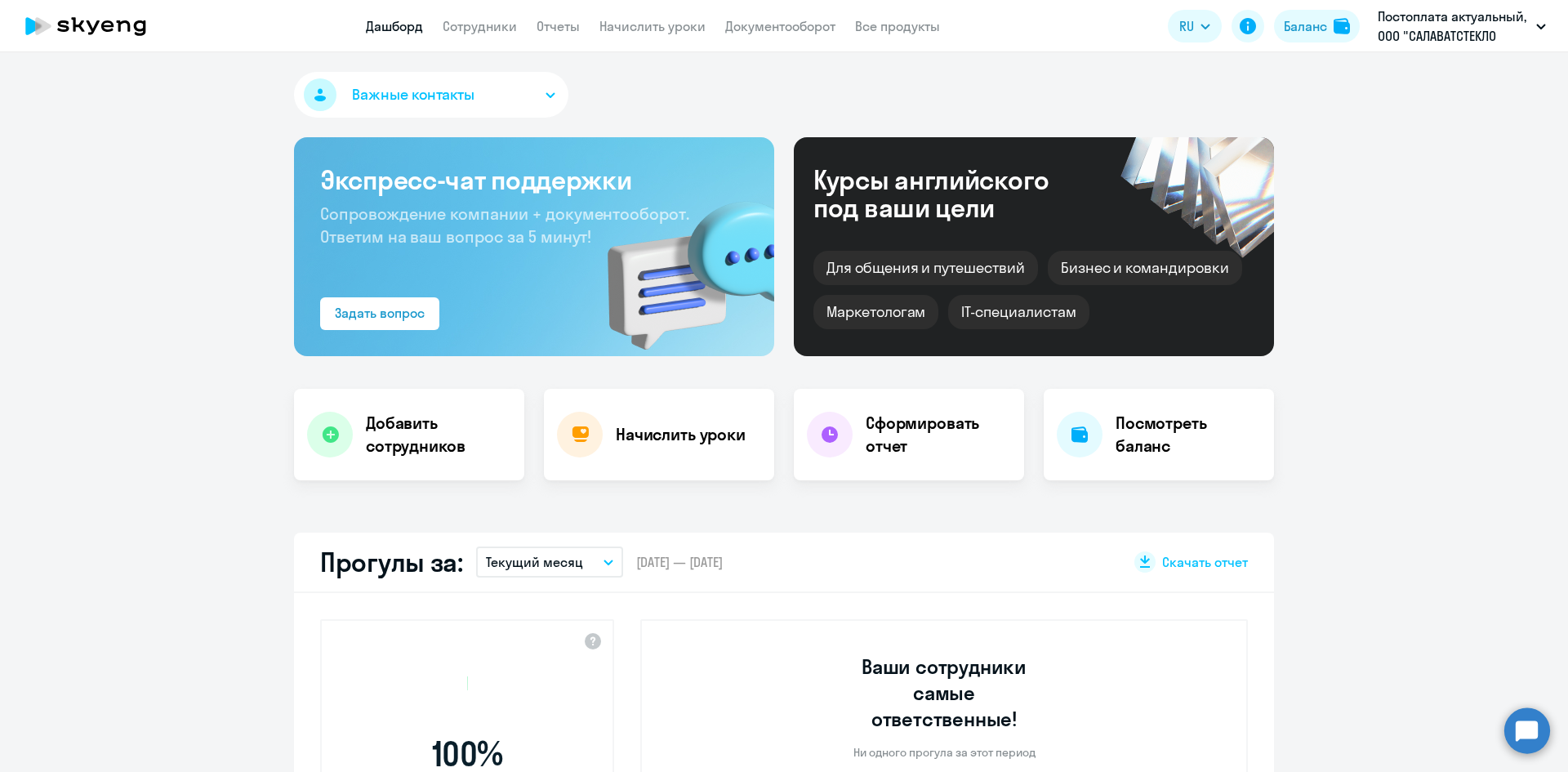
select select "30"
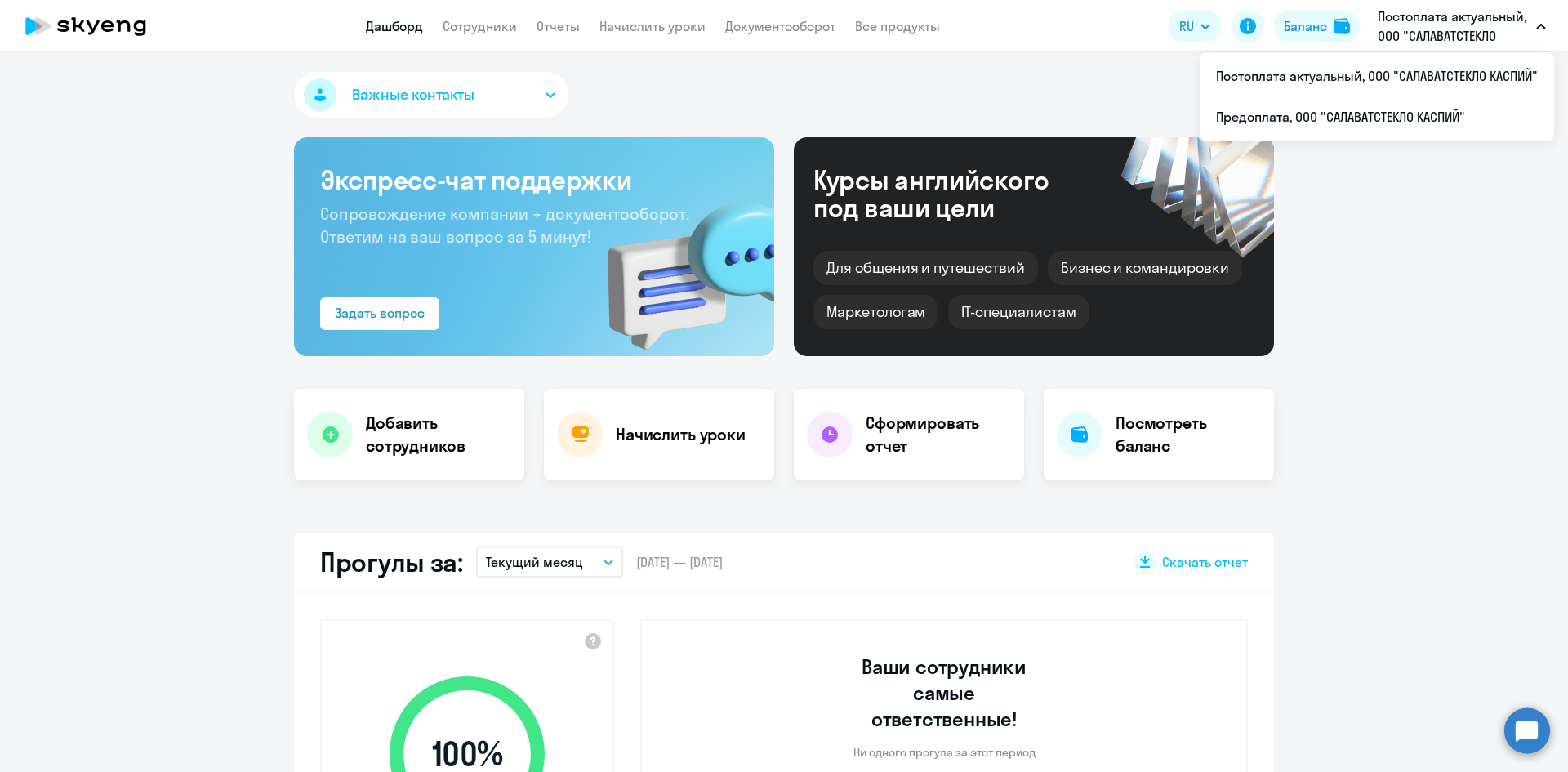
click at [1413, 21] on p "Постоплата актуальный, ООО "САЛАВАТСТЕКЛО КАСПИЙ"" at bounding box center [1454, 26] width 152 height 39
click at [1384, 66] on li "Постоплата актуальный, ООО "САЛАВАТСТЕКЛО КАСПИЙ"" at bounding box center [1376, 76] width 355 height 41
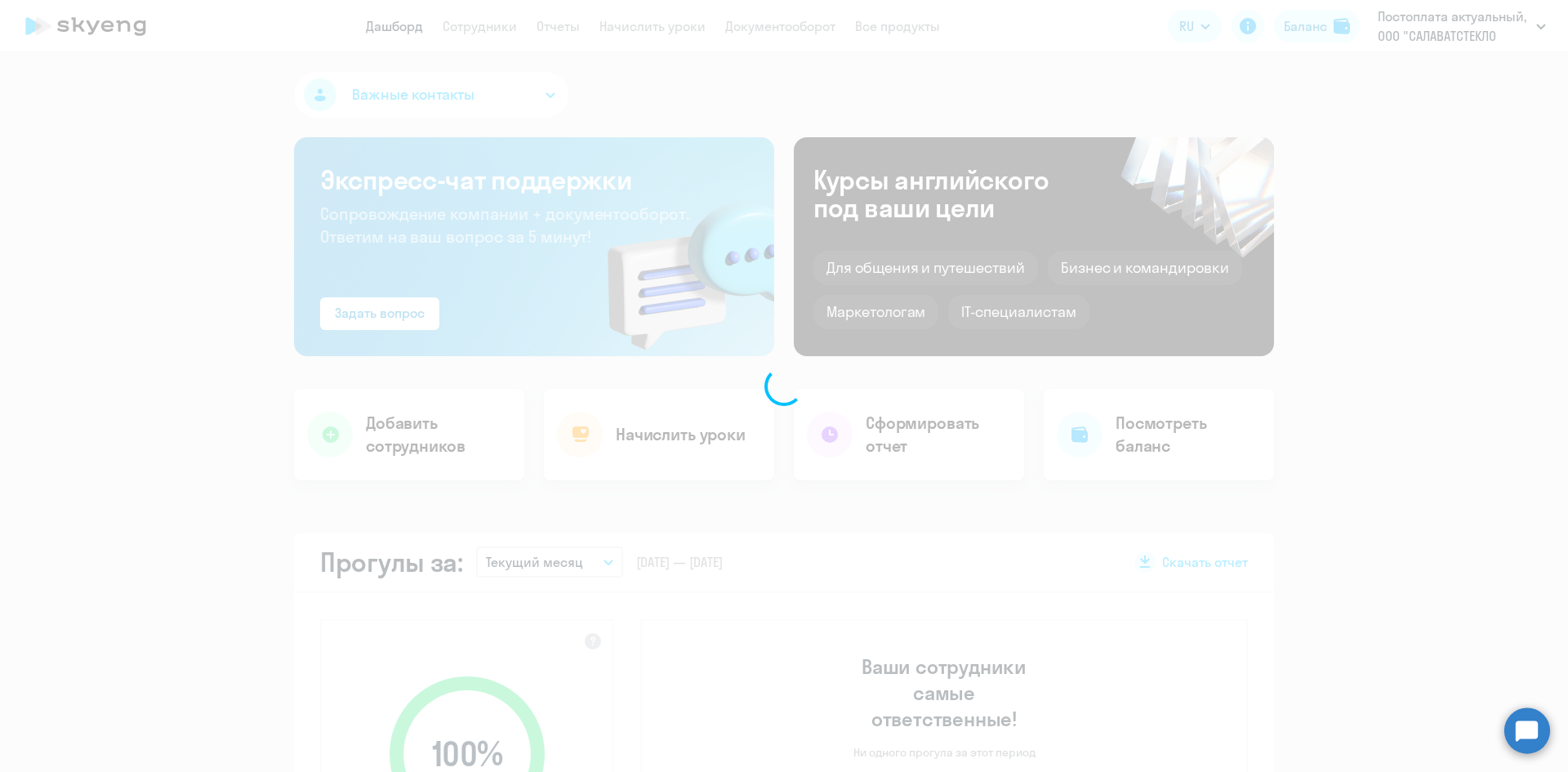
select select "30"
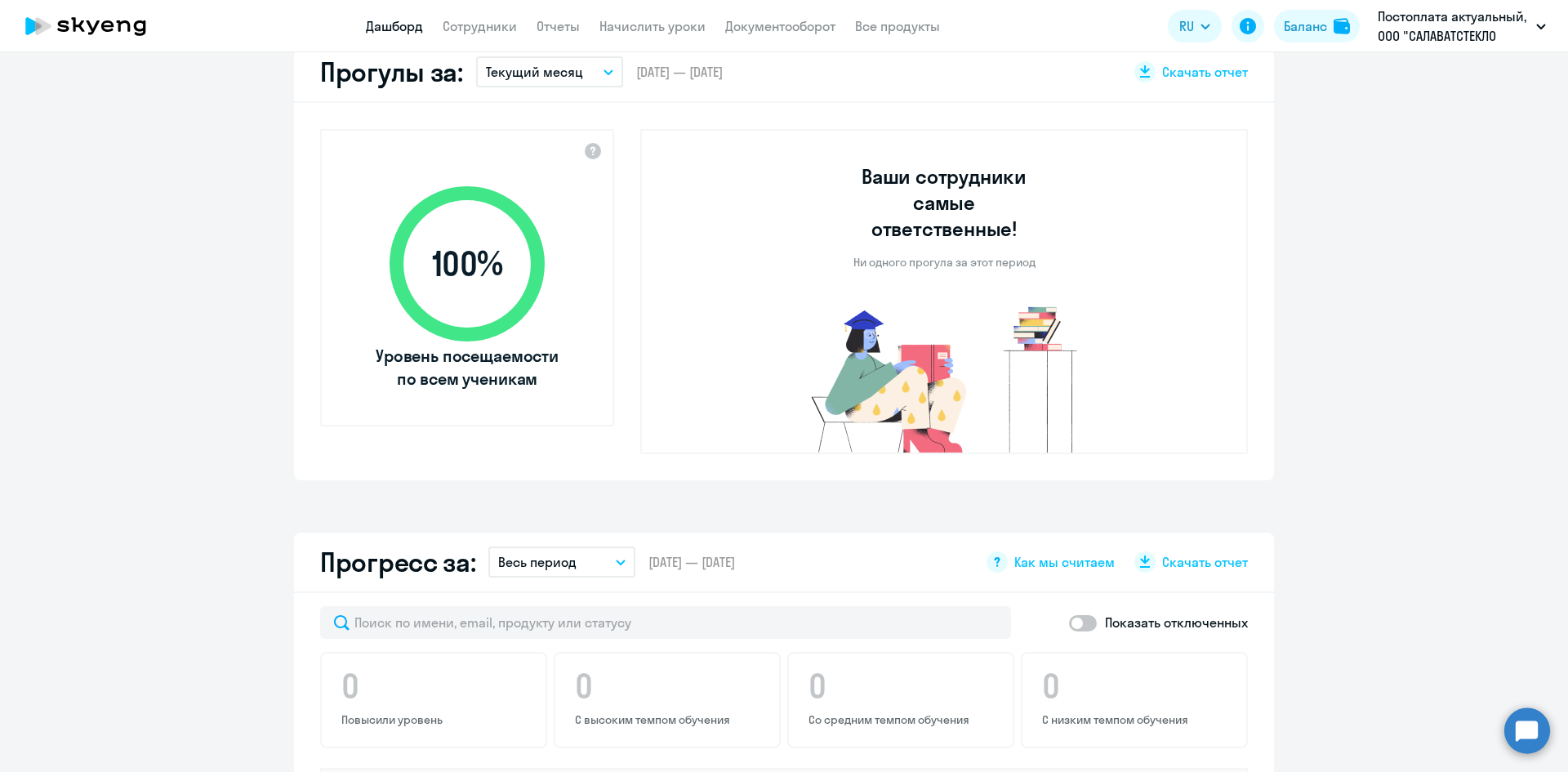
scroll to position [82, 0]
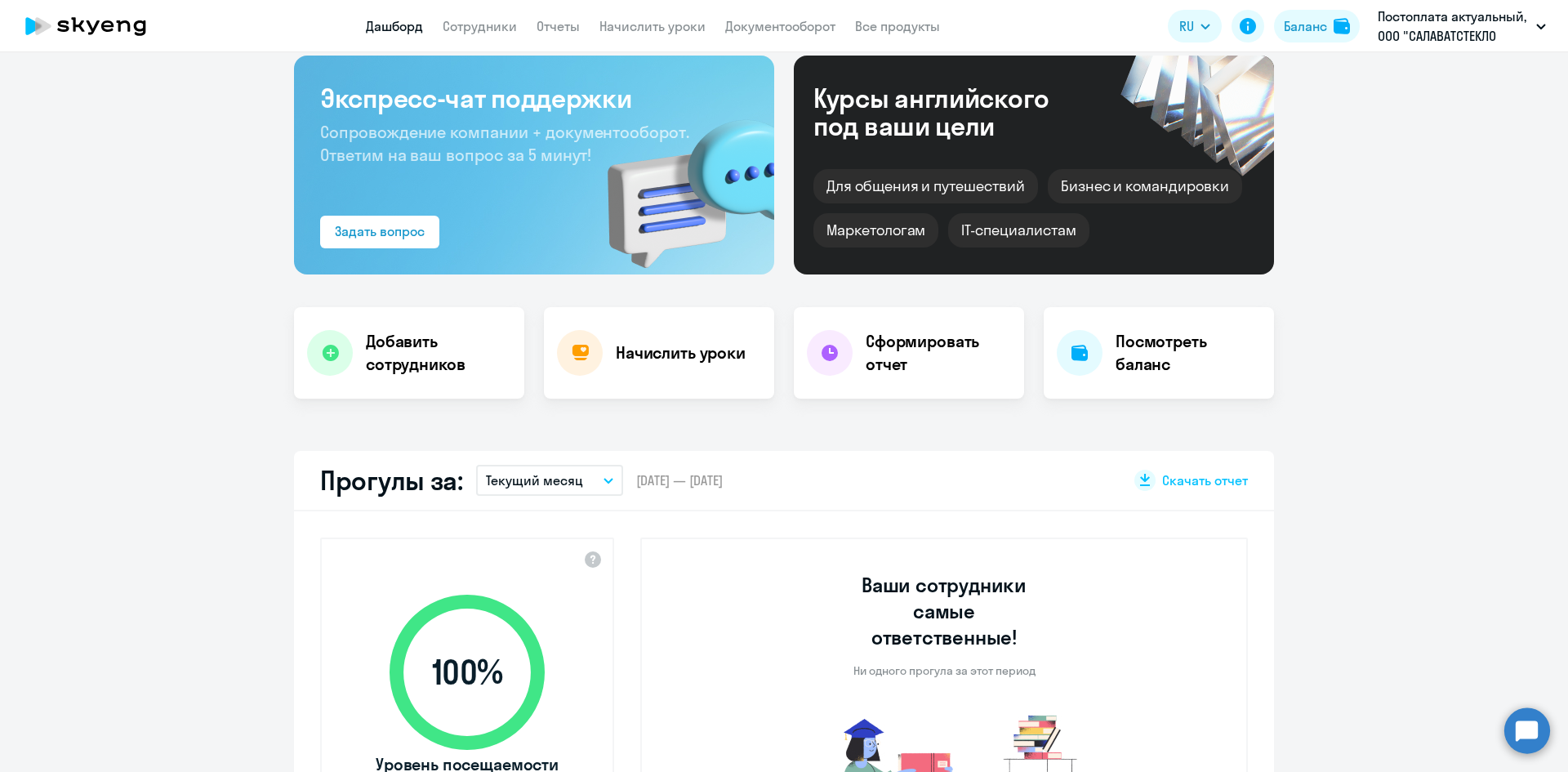
click at [1152, 261] on div "Курсы английского под ваши цели Для общения и путешествий [PERSON_NAME] и коман…" at bounding box center [1033, 165] width 480 height 219
click at [1071, 261] on div "Курсы английского под ваши цели Для общения и путешествий [PERSON_NAME] и коман…" at bounding box center [1033, 165] width 480 height 219
